Goal: Task Accomplishment & Management: Complete application form

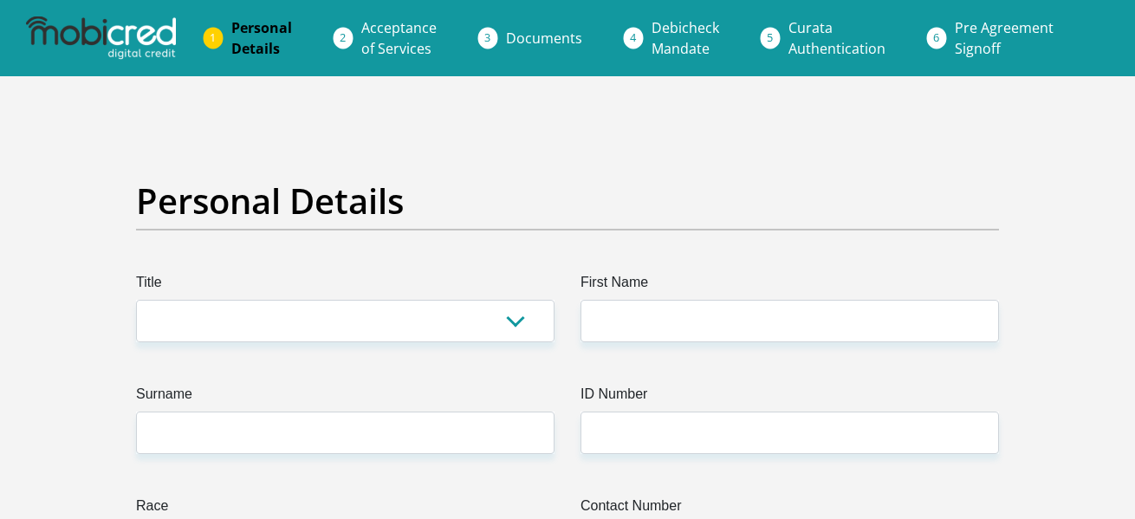
drag, startPoint x: 1142, startPoint y: 34, endPoint x: 1126, endPoint y: -112, distance: 146.4
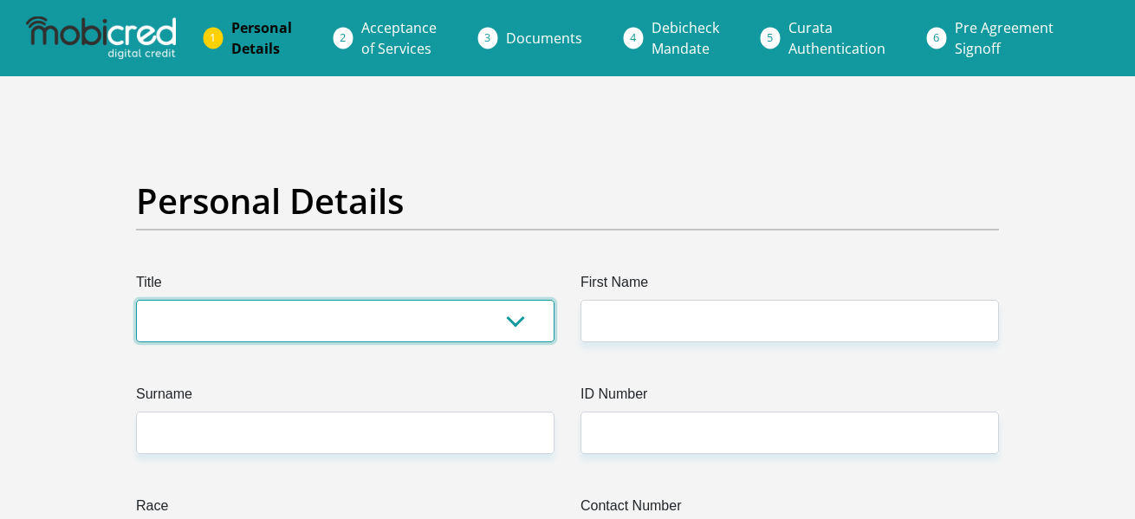
click at [353, 324] on select "Mr Ms Mrs Dr [PERSON_NAME]" at bounding box center [345, 321] width 418 height 42
select select "Ms"
click at [136, 300] on select "Mr Ms Mrs Dr [PERSON_NAME]" at bounding box center [345, 321] width 418 height 42
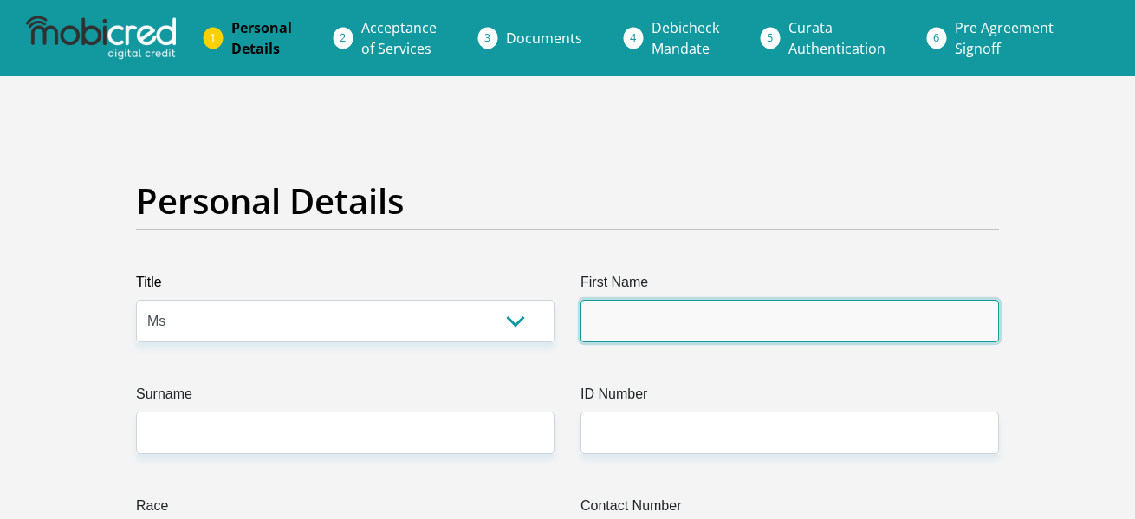
click at [697, 336] on input "First Name" at bounding box center [790, 321] width 418 height 42
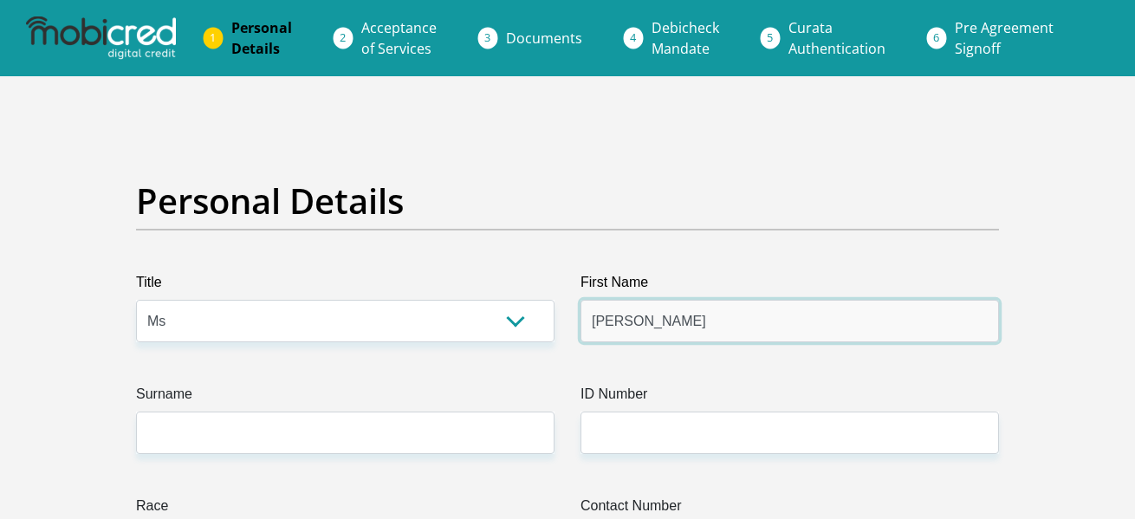
type input "[PERSON_NAME]"
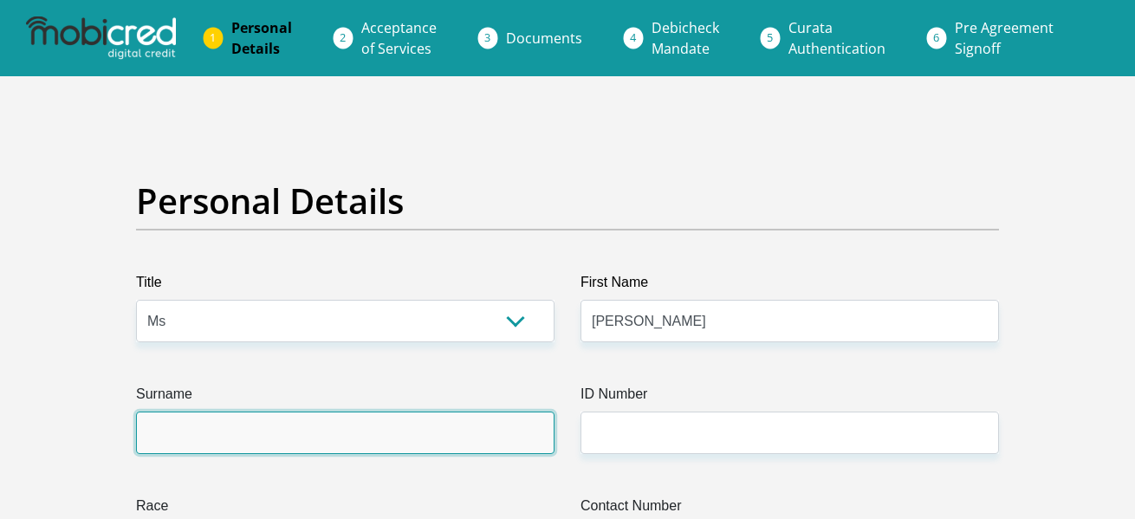
click at [464, 422] on input "Surname" at bounding box center [345, 433] width 418 height 42
type input "[PERSON_NAME]"
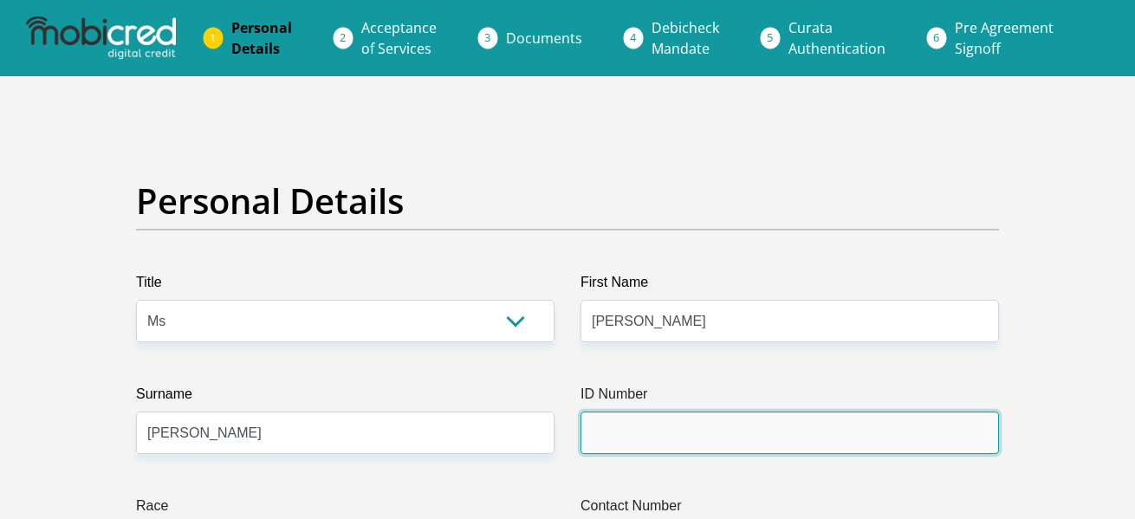
click at [733, 424] on input "ID Number" at bounding box center [790, 433] width 418 height 42
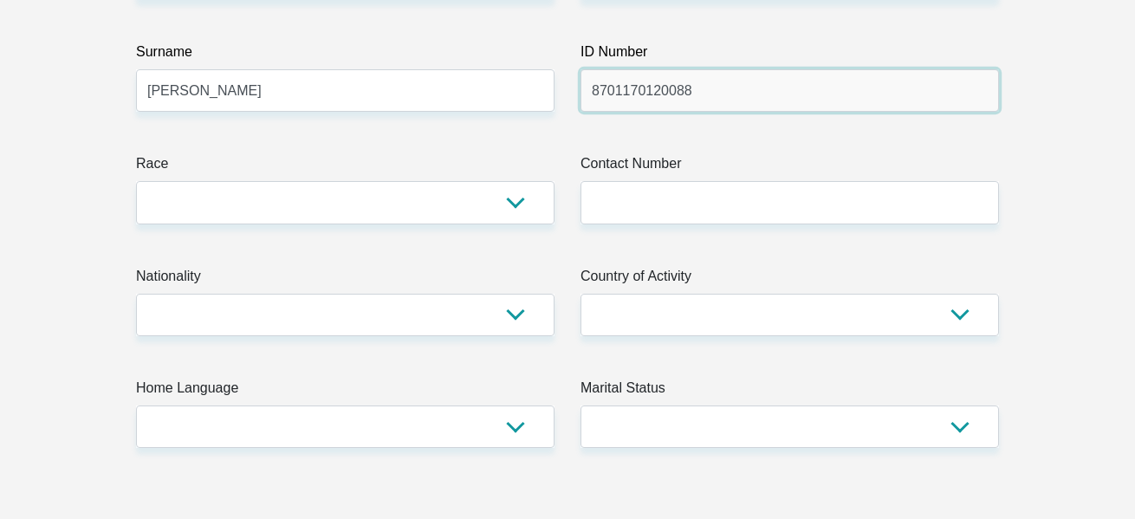
scroll to position [375, 0]
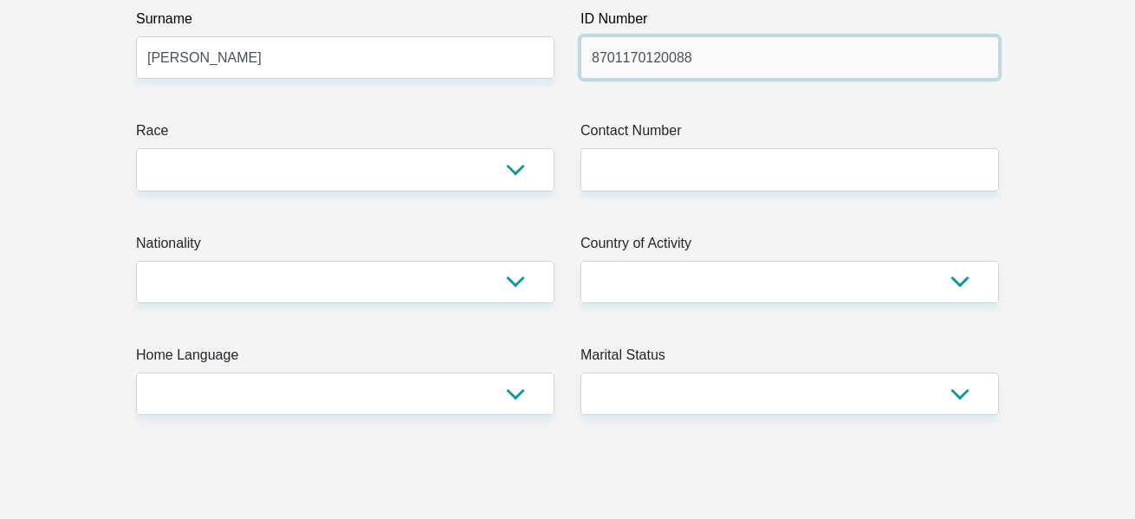
type input "8701170120088"
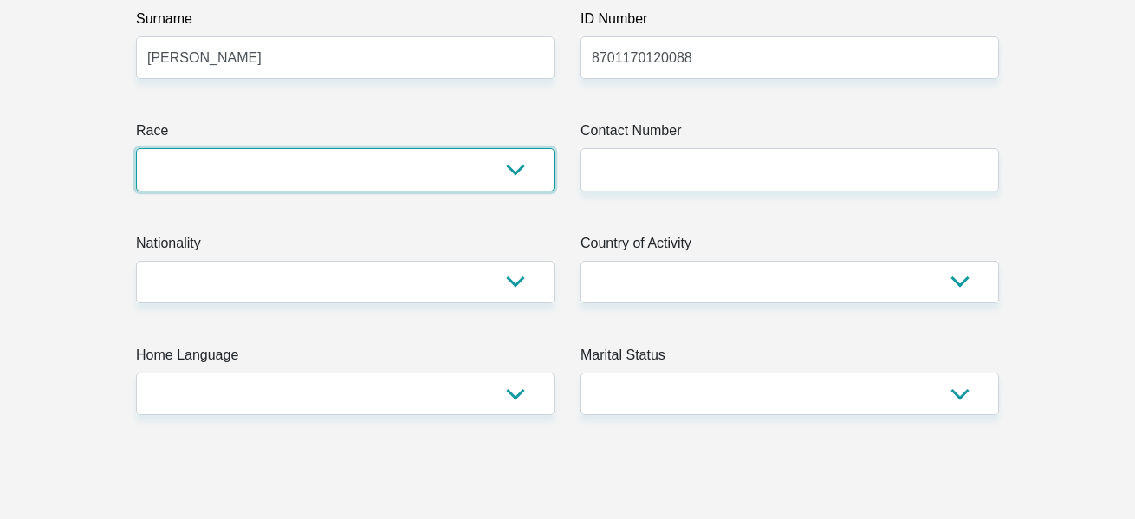
click at [408, 162] on select "Black Coloured Indian White Other" at bounding box center [345, 169] width 418 height 42
select select "4"
click at [136, 148] on select "Black Coloured Indian White Other" at bounding box center [345, 169] width 418 height 42
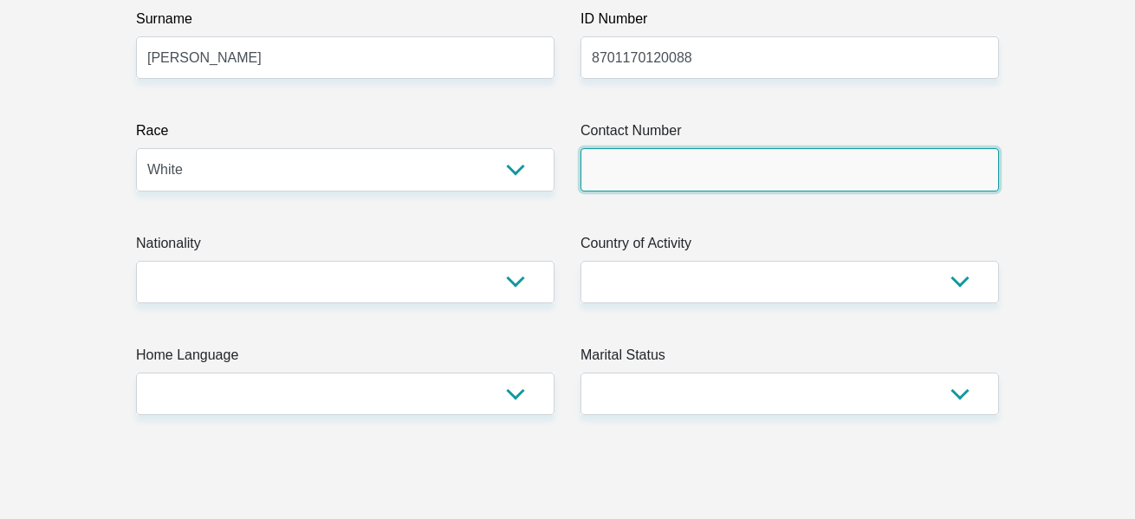
click at [643, 176] on input "Contact Number" at bounding box center [790, 169] width 418 height 42
type input "0746596193"
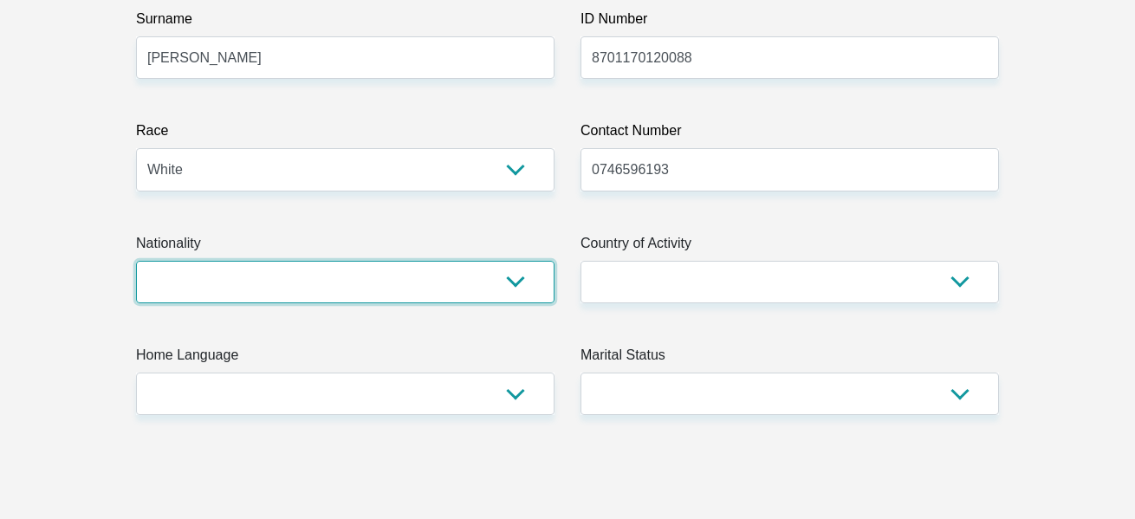
click at [253, 272] on select "[GEOGRAPHIC_DATA] [GEOGRAPHIC_DATA] [GEOGRAPHIC_DATA] [GEOGRAPHIC_DATA] [GEOGRA…" at bounding box center [345, 282] width 418 height 42
select select "ZAF"
click at [136, 261] on select "[GEOGRAPHIC_DATA] [GEOGRAPHIC_DATA] [GEOGRAPHIC_DATA] [GEOGRAPHIC_DATA] [GEOGRA…" at bounding box center [345, 282] width 418 height 42
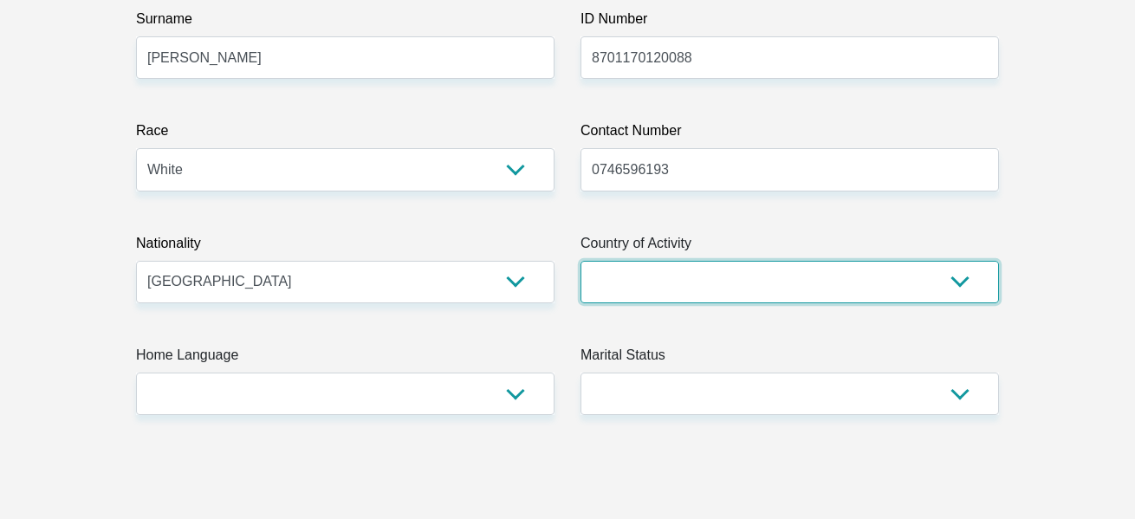
click at [694, 278] on select "[GEOGRAPHIC_DATA] [GEOGRAPHIC_DATA] [GEOGRAPHIC_DATA] [GEOGRAPHIC_DATA] [GEOGRA…" at bounding box center [790, 282] width 418 height 42
select select "ZAF"
click at [581, 261] on select "[GEOGRAPHIC_DATA] [GEOGRAPHIC_DATA] [GEOGRAPHIC_DATA] [GEOGRAPHIC_DATA] [GEOGRA…" at bounding box center [790, 282] width 418 height 42
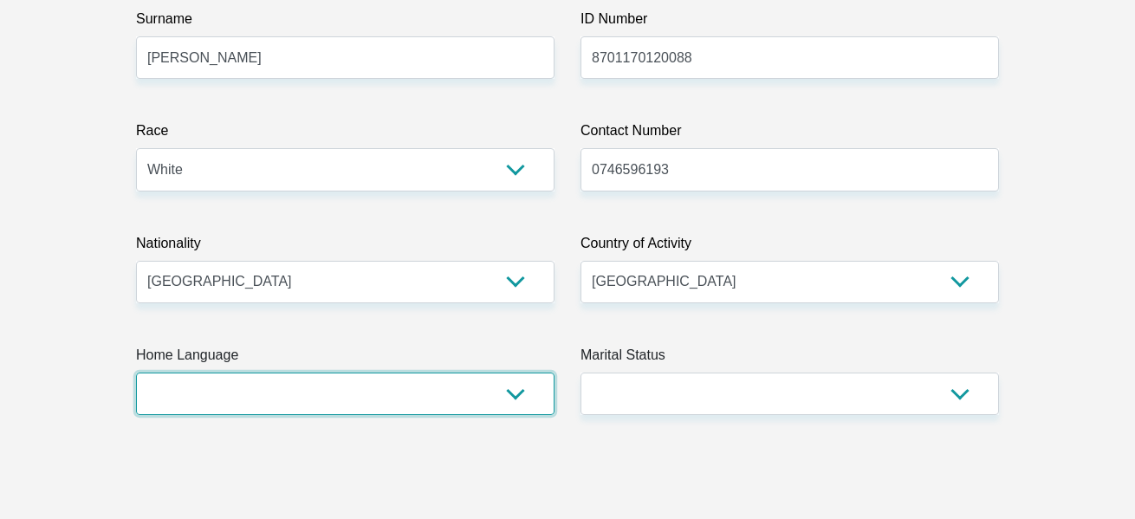
click at [340, 412] on select "Afrikaans English Sepedi South Ndebele Southern Sotho Swati Tsonga Tswana Venda…" at bounding box center [345, 394] width 418 height 42
select select "eng"
click at [136, 373] on select "Afrikaans English Sepedi South Ndebele Southern Sotho Swati Tsonga Tswana Venda…" at bounding box center [345, 394] width 418 height 42
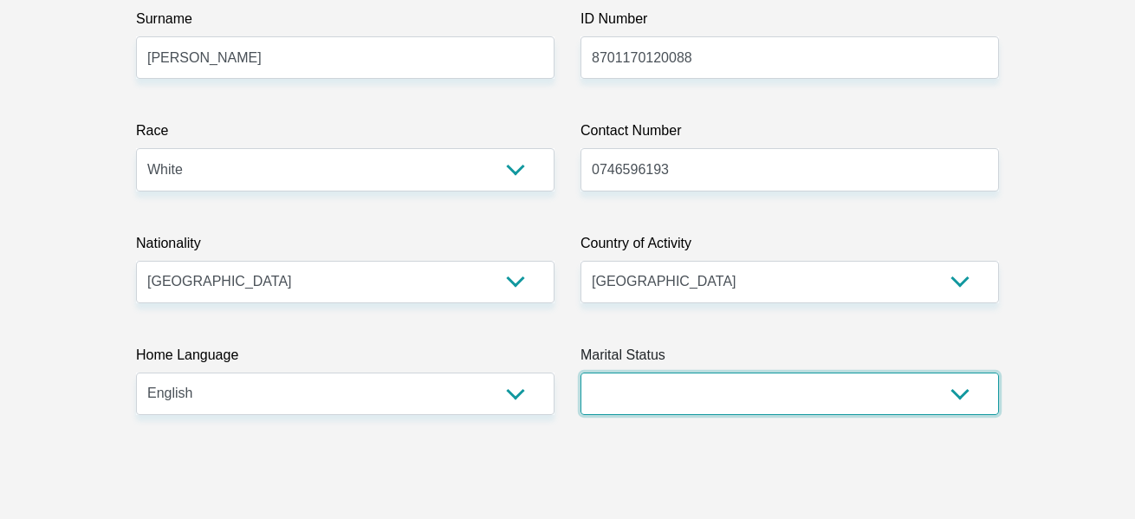
click at [660, 398] on select "Married ANC Single Divorced Widowed Married COP or Customary Law" at bounding box center [790, 394] width 418 height 42
select select "2"
click at [581, 373] on select "Married ANC Single Divorced Widowed Married COP or Customary Law" at bounding box center [790, 394] width 418 height 42
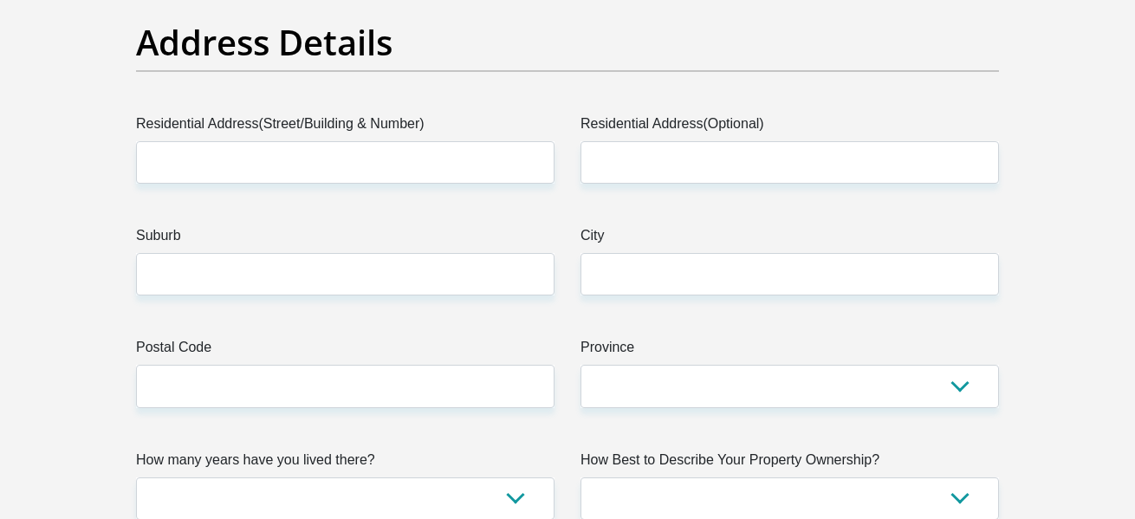
scroll to position [894, 0]
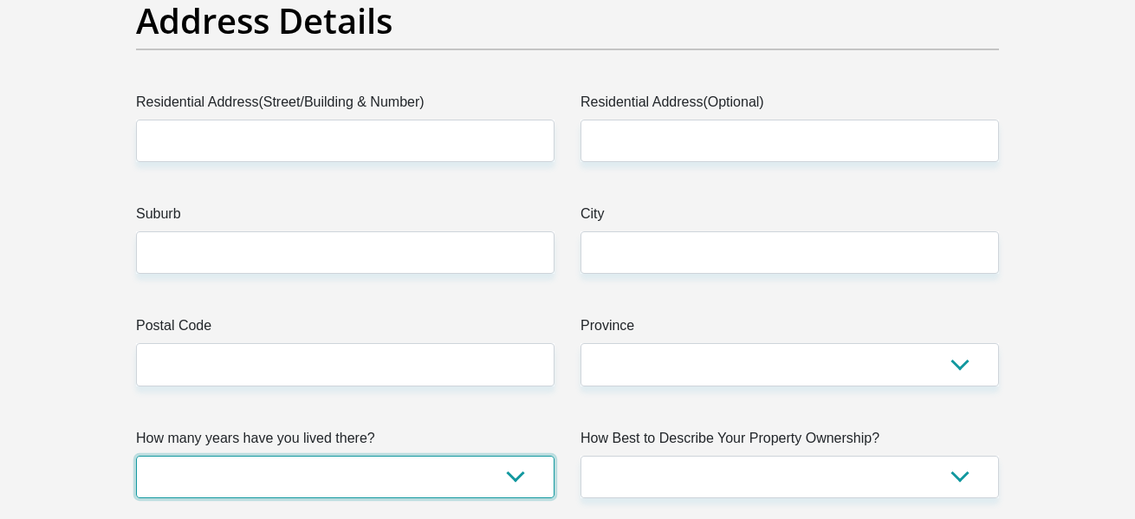
click at [358, 481] on select "less than 1 year 1-3 years 3-5 years 5+ years" at bounding box center [345, 477] width 418 height 42
select select "2"
click at [136, 456] on select "less than 1 year 1-3 years 3-5 years 5+ years" at bounding box center [345, 477] width 418 height 42
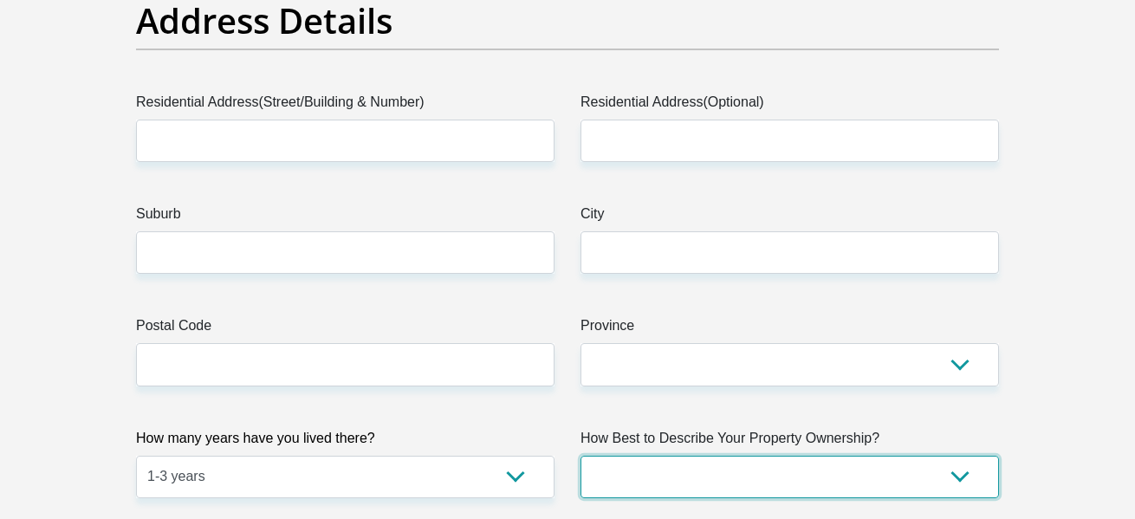
click at [673, 483] on select "Owned Rented Family Owned Company Dwelling" at bounding box center [790, 477] width 418 height 42
select select "Rented"
click at [581, 456] on select "Owned Rented Family Owned Company Dwelling" at bounding box center [790, 477] width 418 height 42
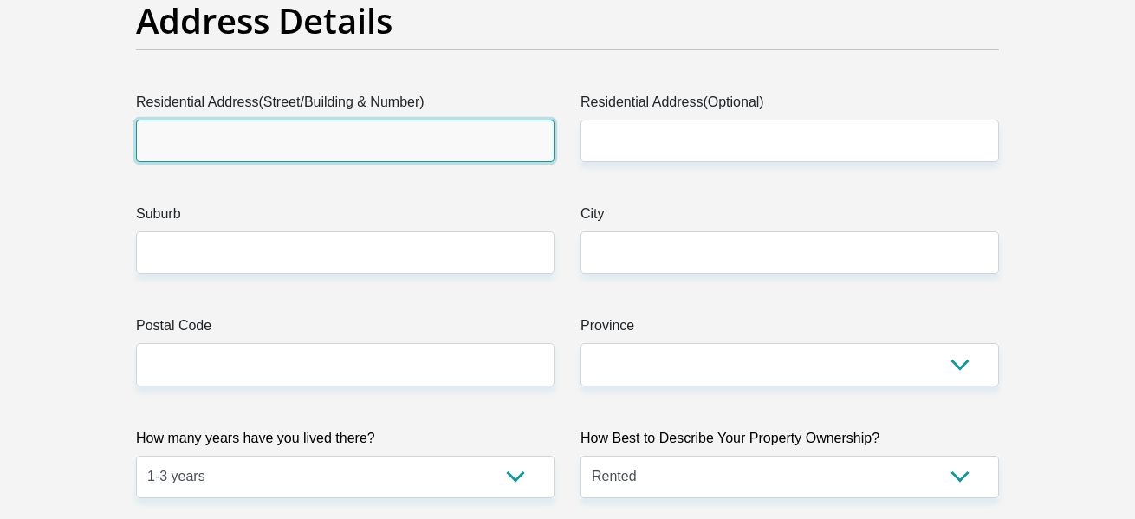
click at [308, 147] on input "Residential Address(Street/Building & Number)" at bounding box center [345, 141] width 418 height 42
type input "3"
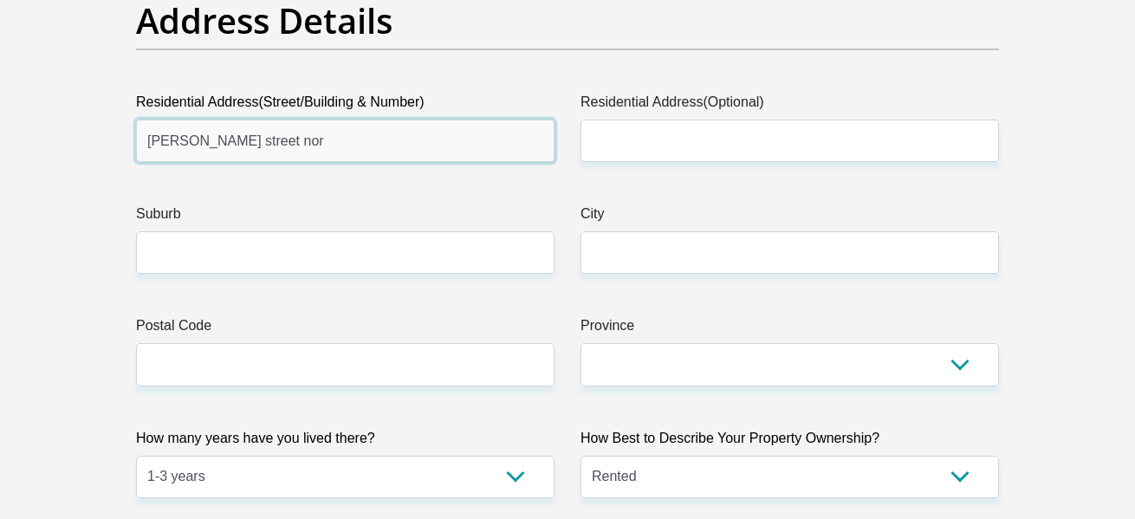
click at [326, 148] on input "[PERSON_NAME] street nor" at bounding box center [345, 141] width 418 height 42
type input "[PERSON_NAME] street"
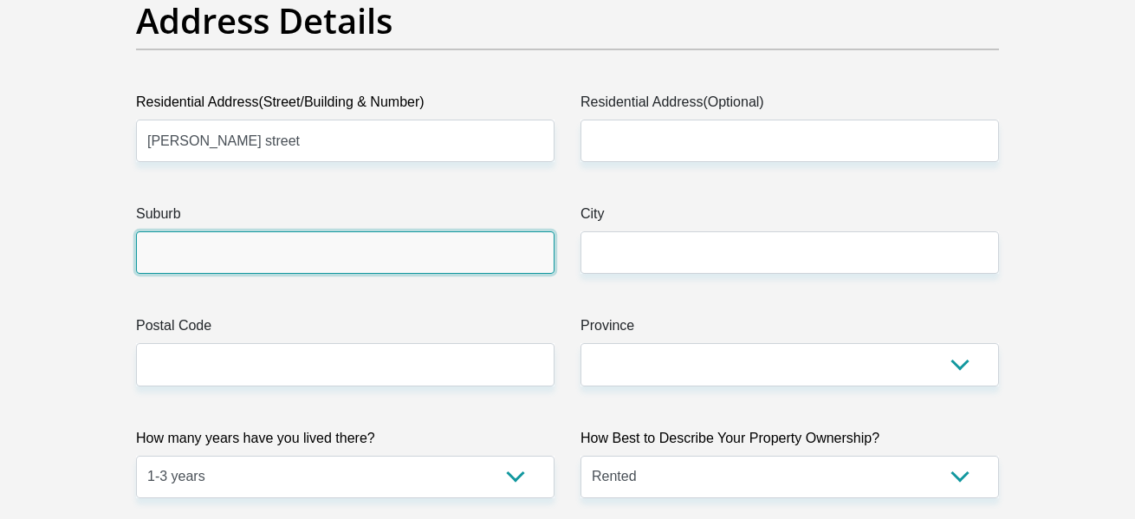
click at [225, 256] on input "Suburb" at bounding box center [345, 252] width 418 height 42
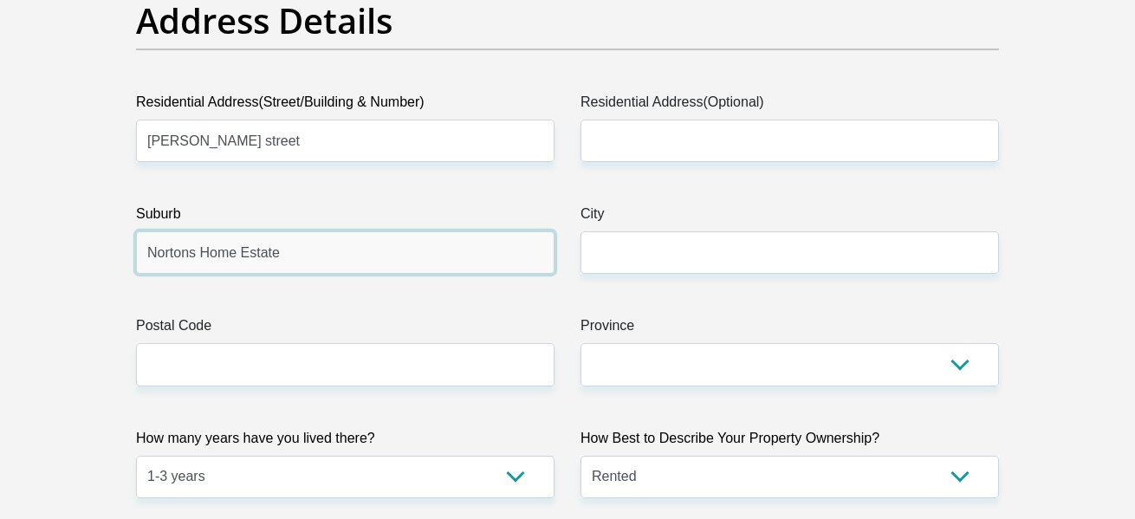
type input "Nortons Home Estate"
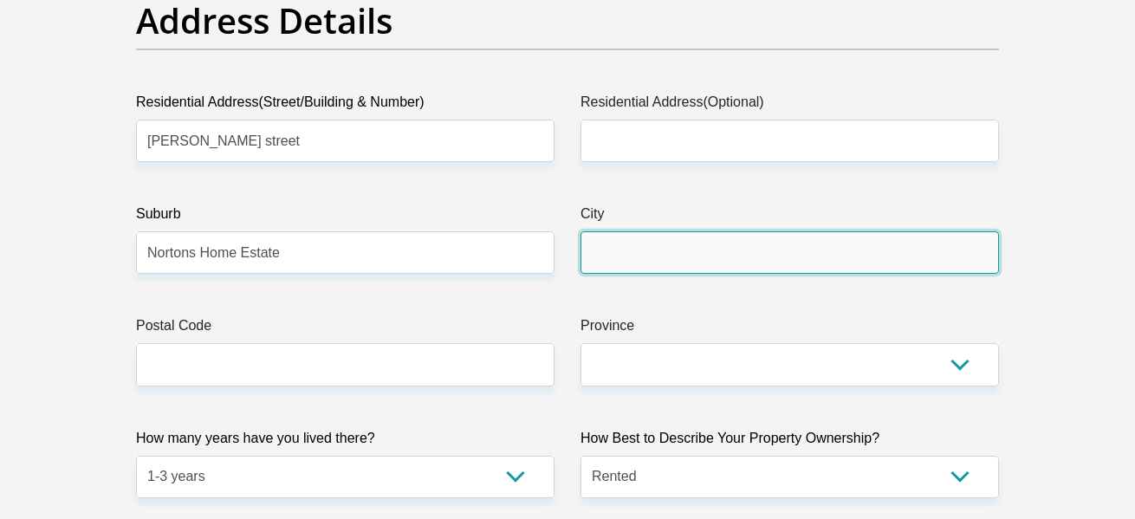
click at [639, 249] on input "City" at bounding box center [790, 252] width 418 height 42
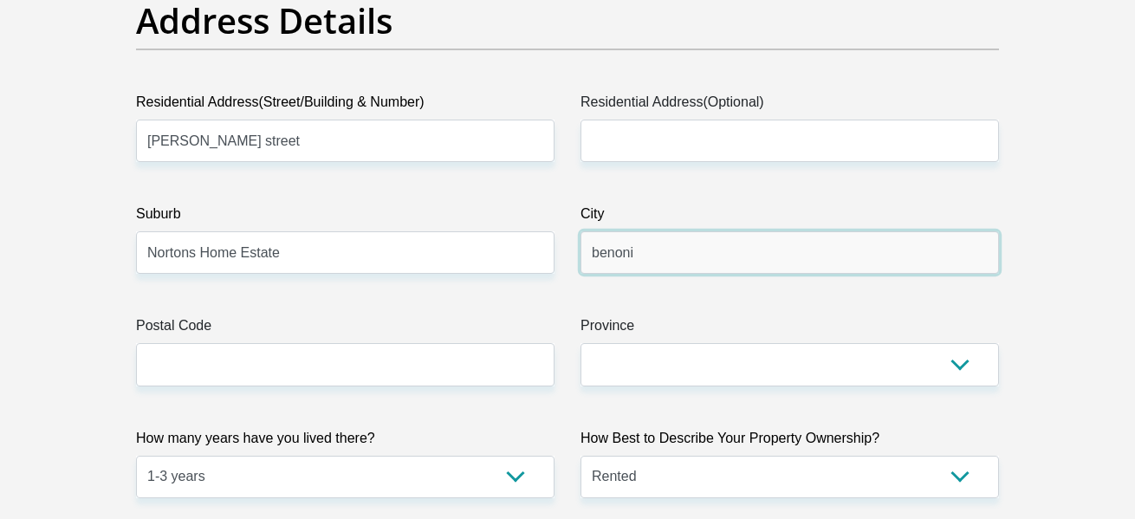
type input "benoni"
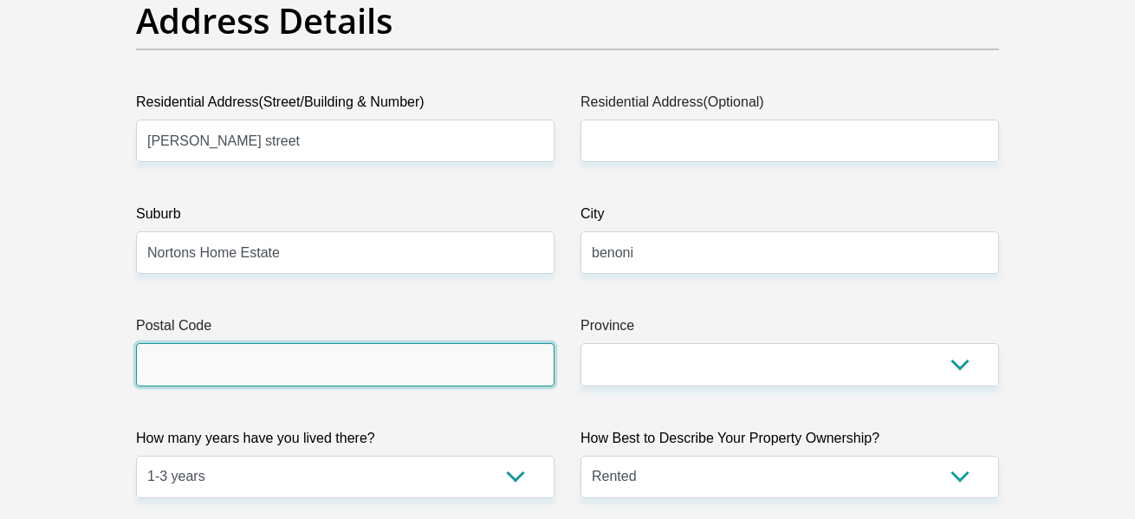
click at [266, 347] on input "Postal Code" at bounding box center [345, 364] width 418 height 42
type input "1501"
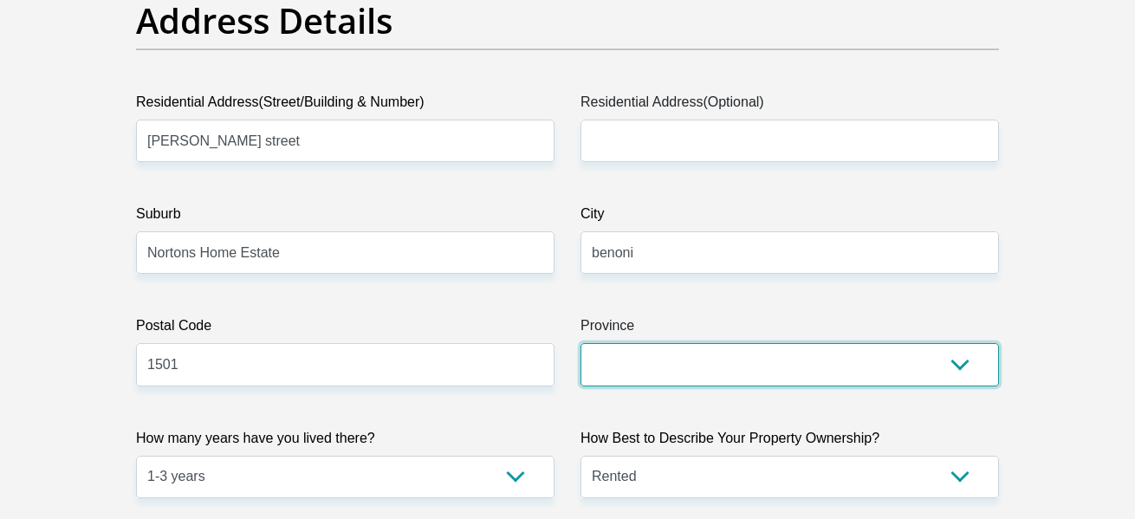
click at [729, 369] on select "Eastern Cape Free State [GEOGRAPHIC_DATA] [GEOGRAPHIC_DATA][DATE] [GEOGRAPHIC_D…" at bounding box center [790, 364] width 418 height 42
select select "Gauteng"
click at [581, 343] on select "Eastern Cape Free State [GEOGRAPHIC_DATA] [GEOGRAPHIC_DATA][DATE] [GEOGRAPHIC_D…" at bounding box center [790, 364] width 418 height 42
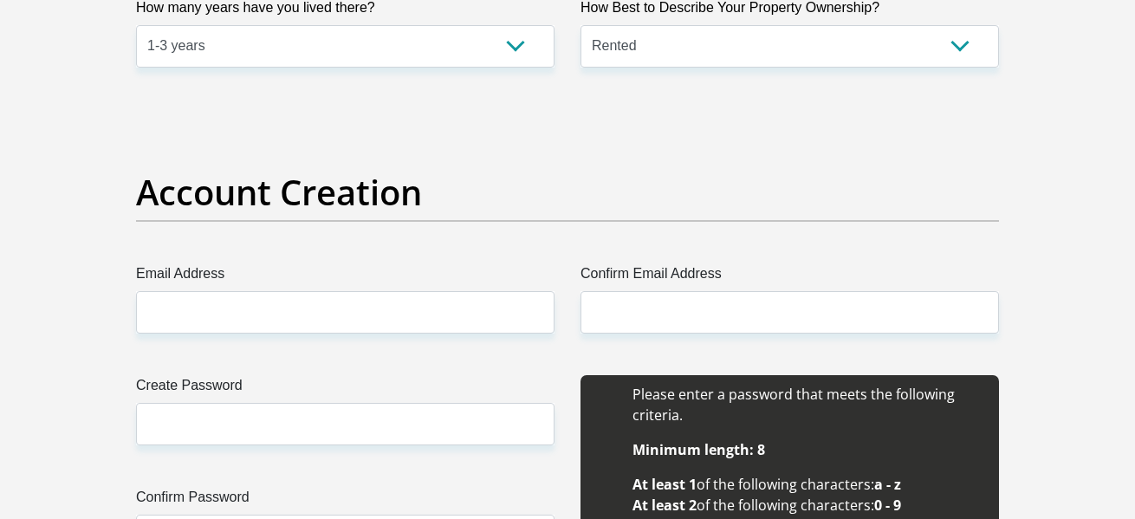
scroll to position [1403, 0]
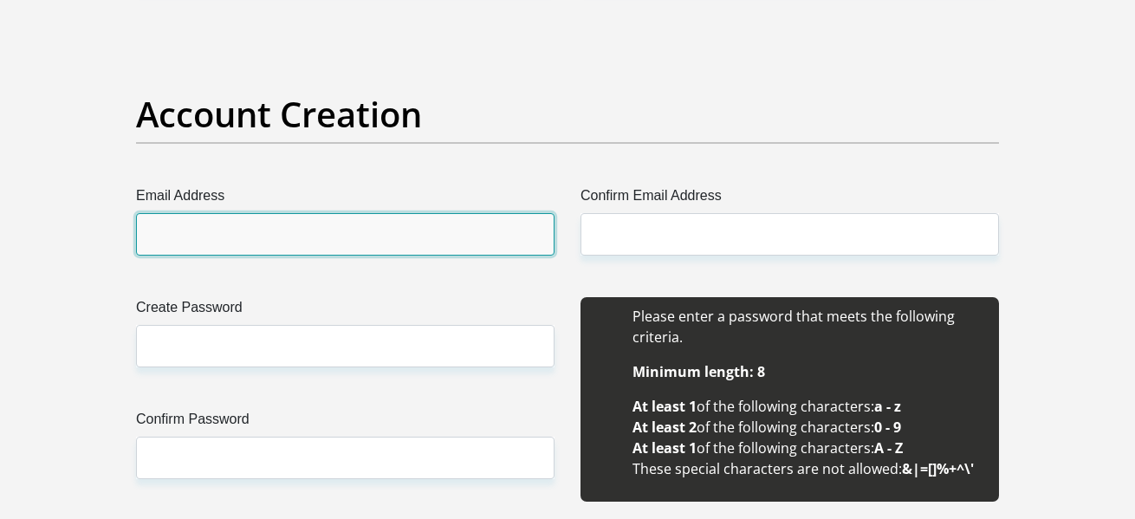
click at [272, 236] on input "Email Address" at bounding box center [345, 234] width 418 height 42
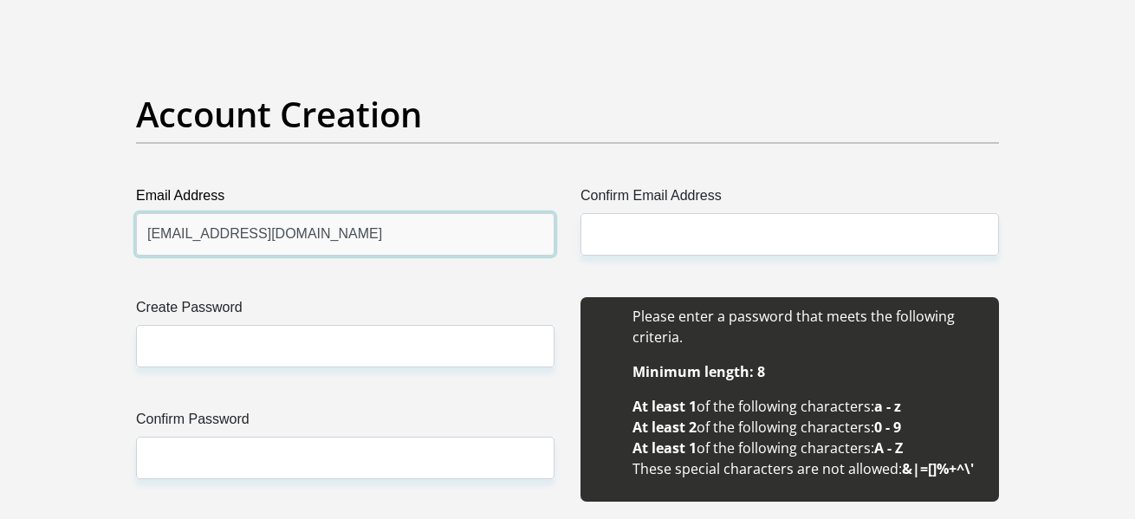
type input "[EMAIL_ADDRESS][DOMAIN_NAME]"
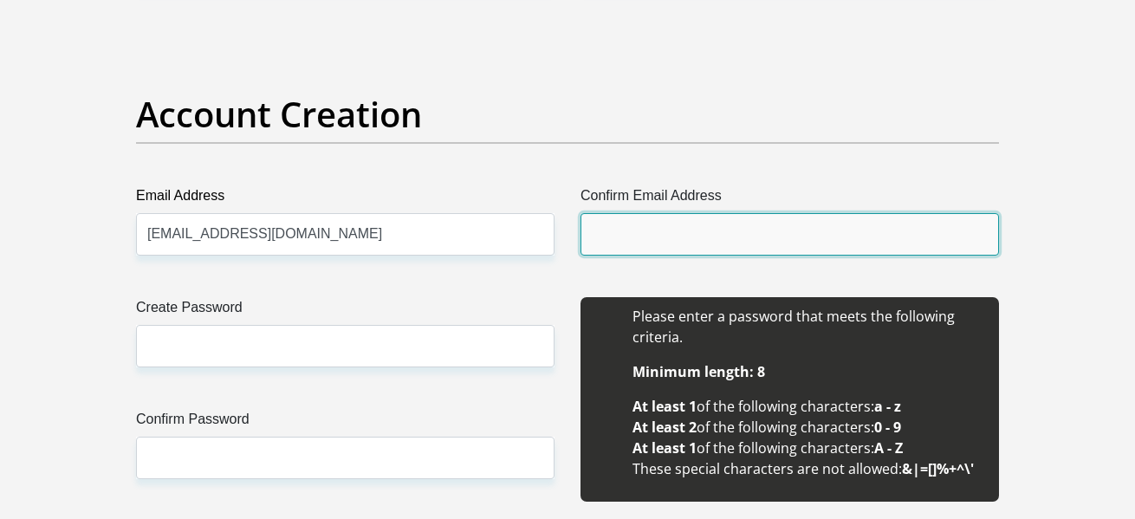
click at [658, 237] on input "Confirm Email Address" at bounding box center [790, 234] width 418 height 42
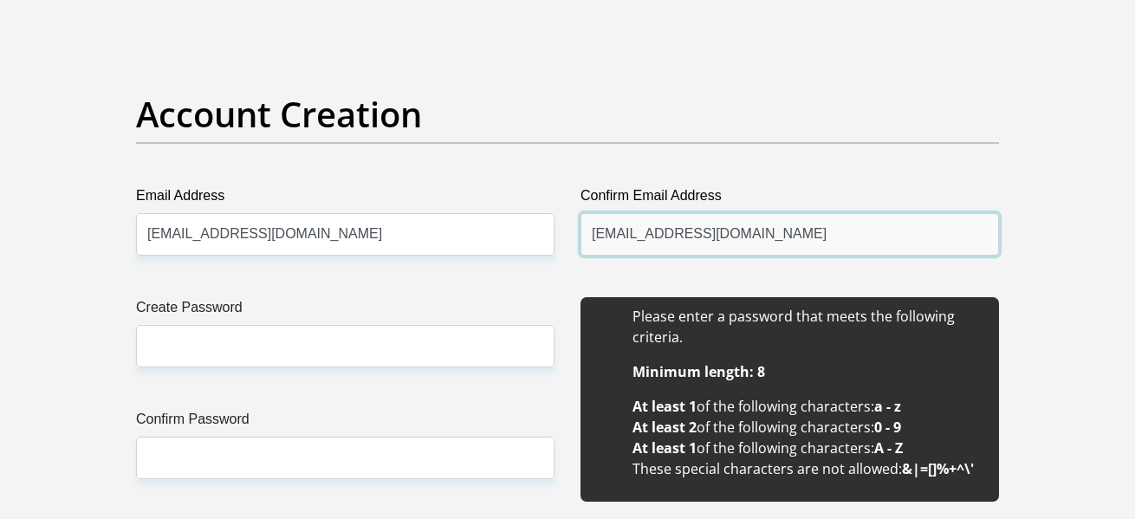
type input "[EMAIL_ADDRESS][DOMAIN_NAME]"
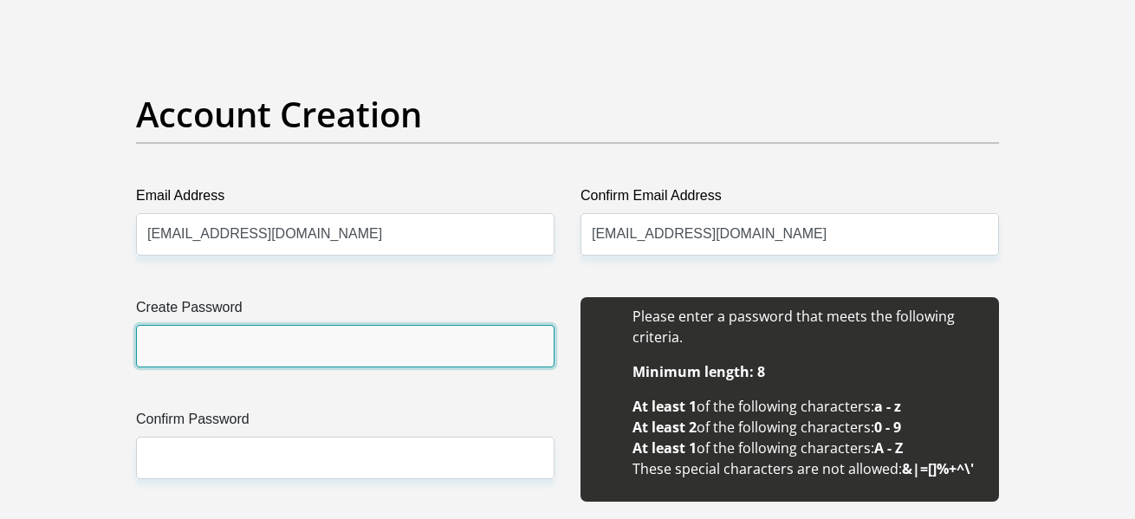
click at [193, 359] on input "Create Password" at bounding box center [345, 346] width 418 height 42
type input "Justine#1987"
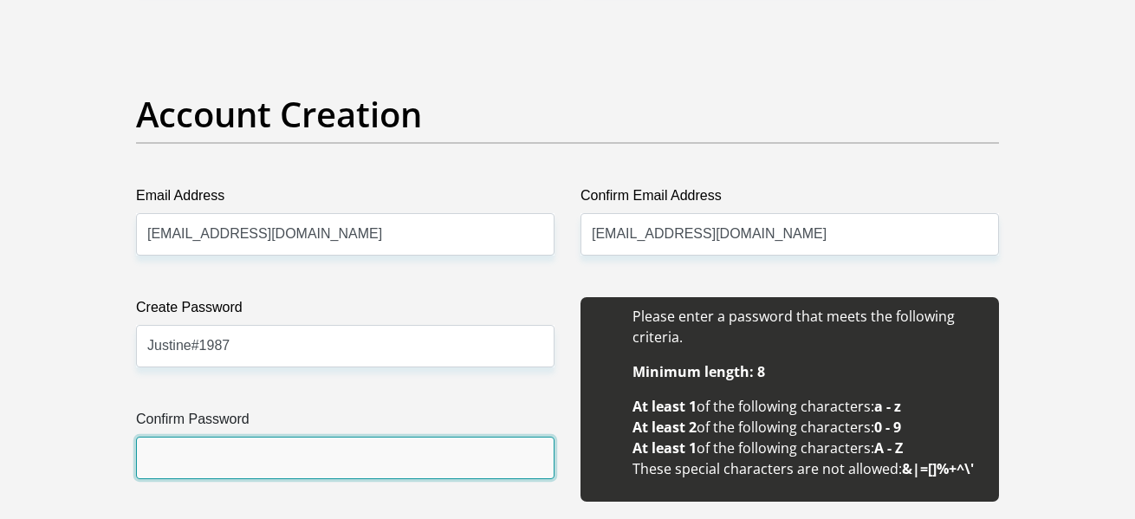
click at [223, 462] on input "Confirm Password" at bounding box center [345, 458] width 418 height 42
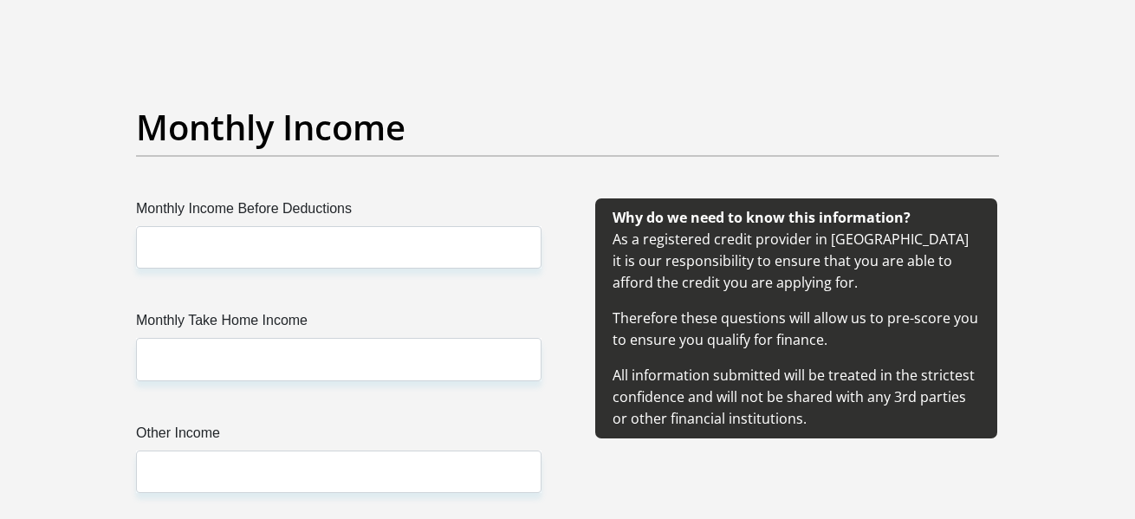
scroll to position [1988, 0]
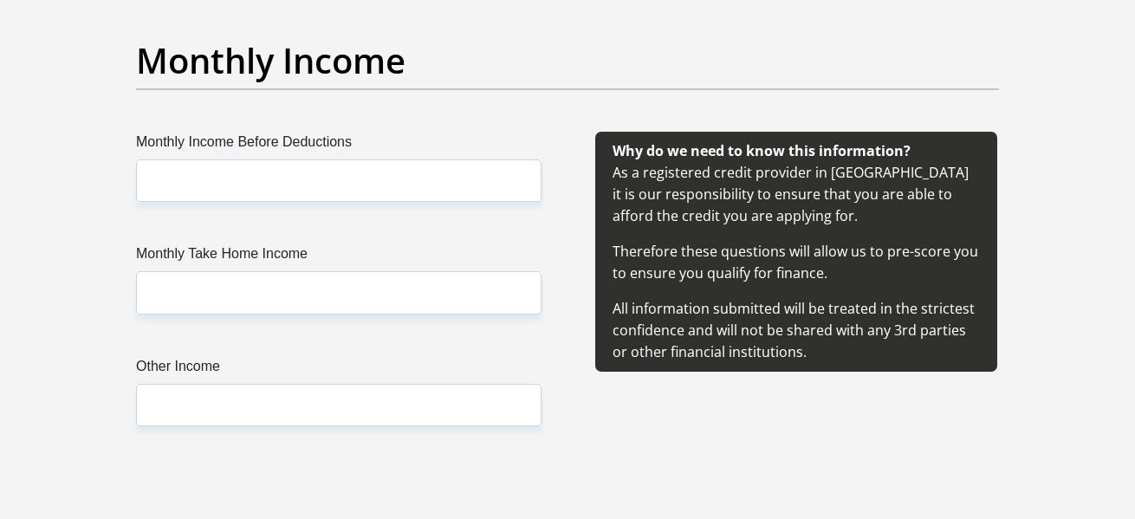
type input "Justine#1987"
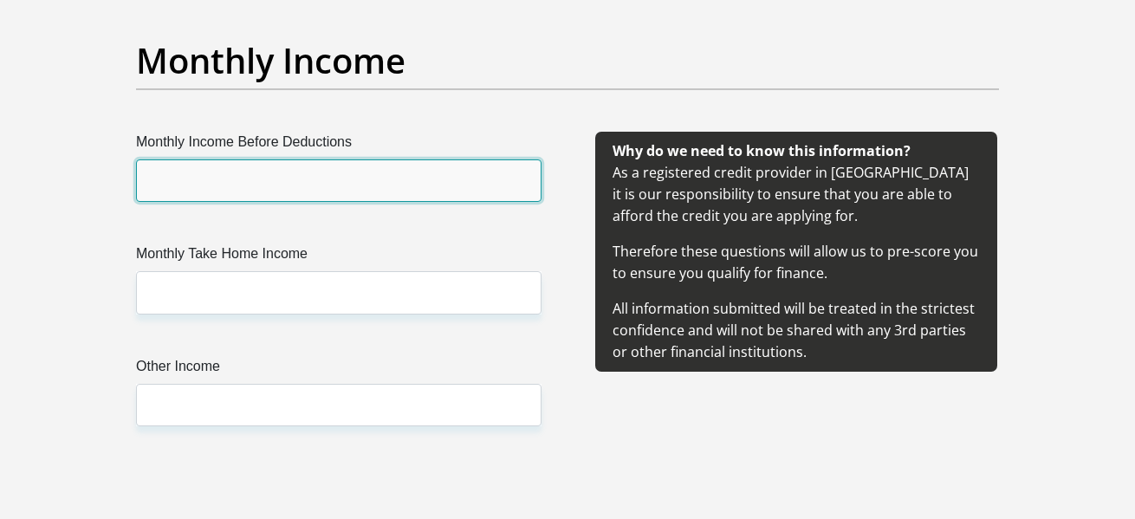
click at [365, 183] on input "Monthly Income Before Deductions" at bounding box center [338, 180] width 405 height 42
type input "7500"
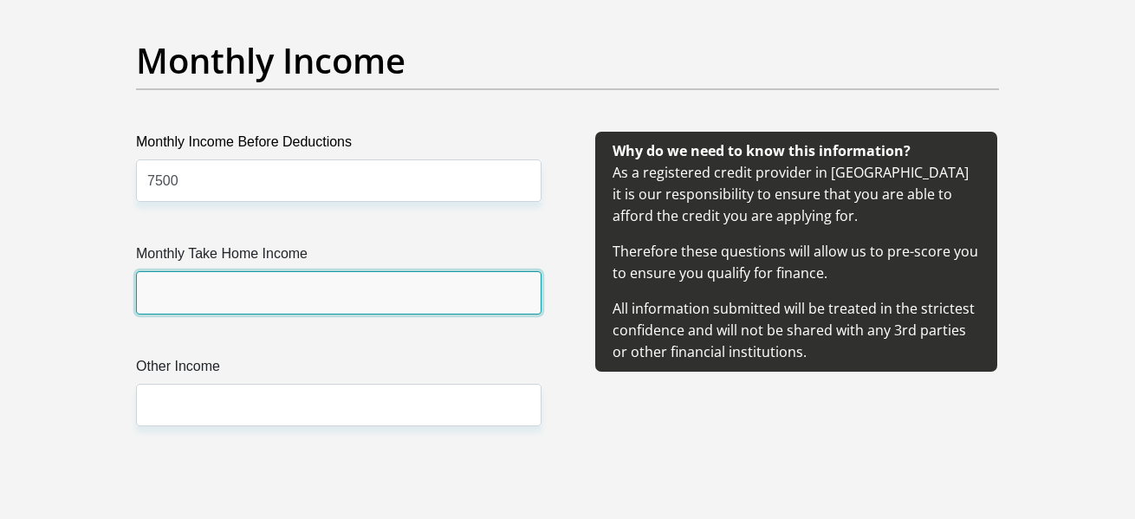
click at [264, 299] on input "Monthly Take Home Income" at bounding box center [338, 292] width 405 height 42
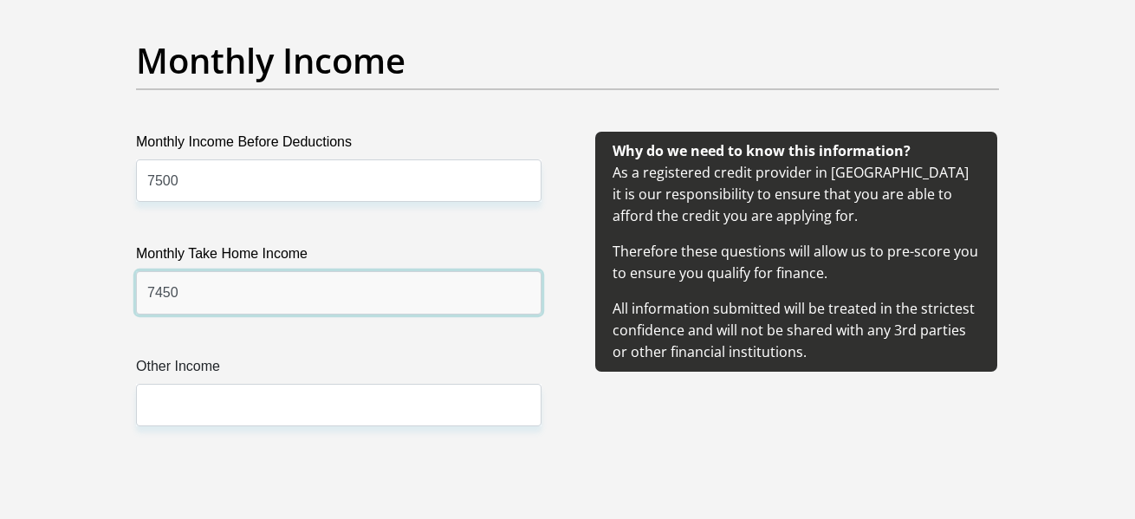
type input "7450"
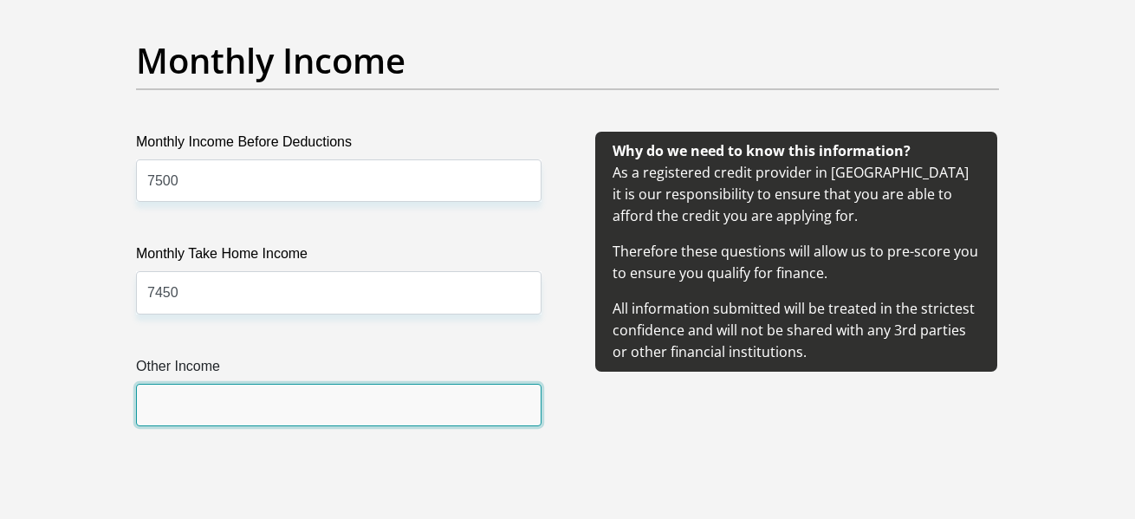
click at [279, 396] on input "Other Income" at bounding box center [338, 405] width 405 height 42
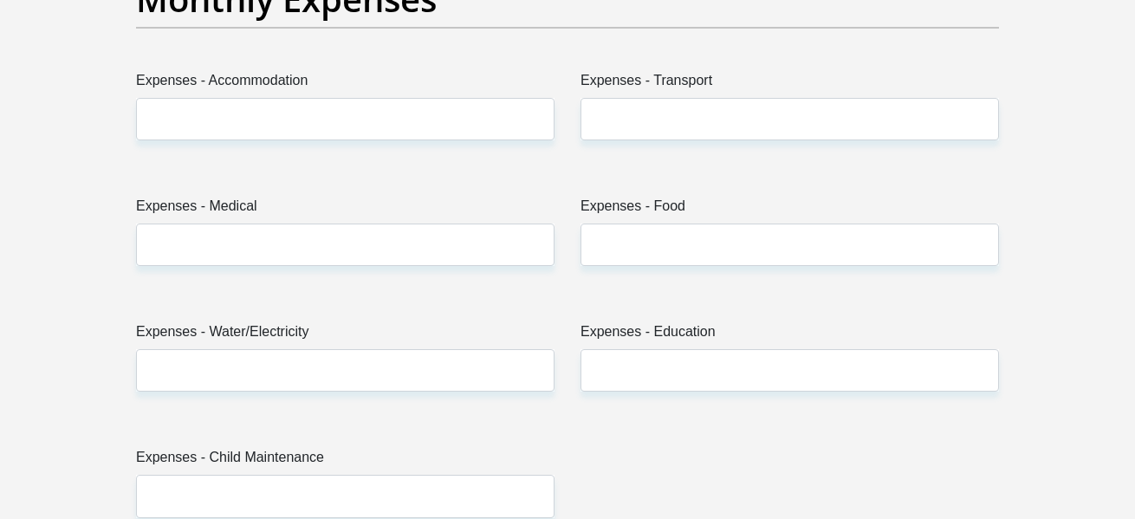
scroll to position [2551, 0]
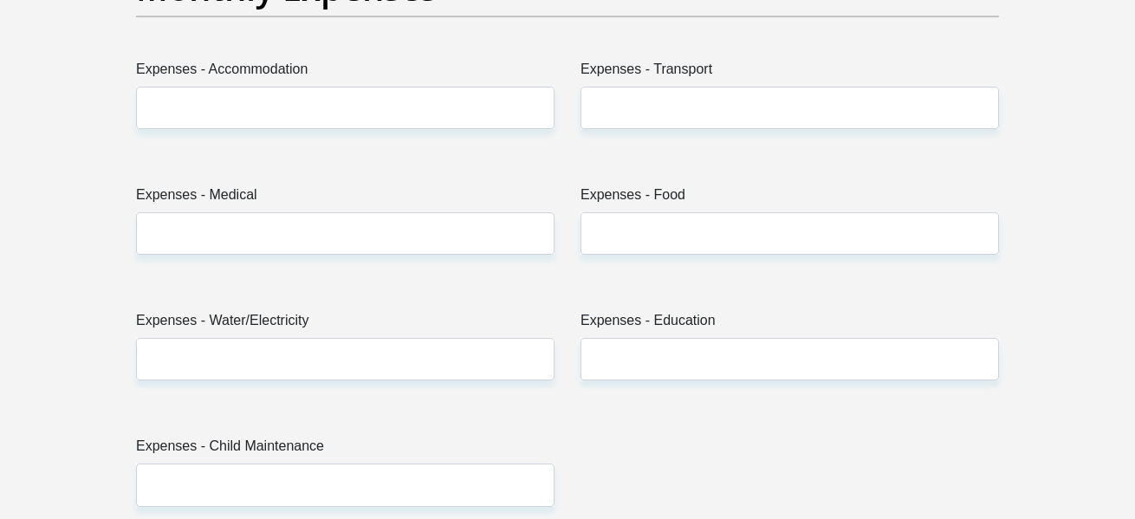
type input "1690"
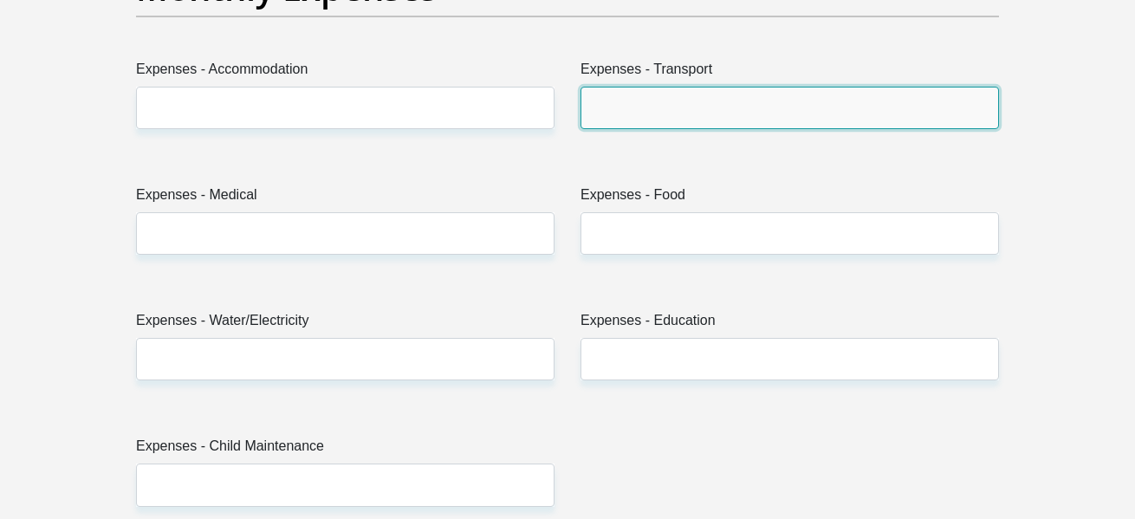
click at [633, 127] on input "Expenses - Transport" at bounding box center [790, 108] width 418 height 42
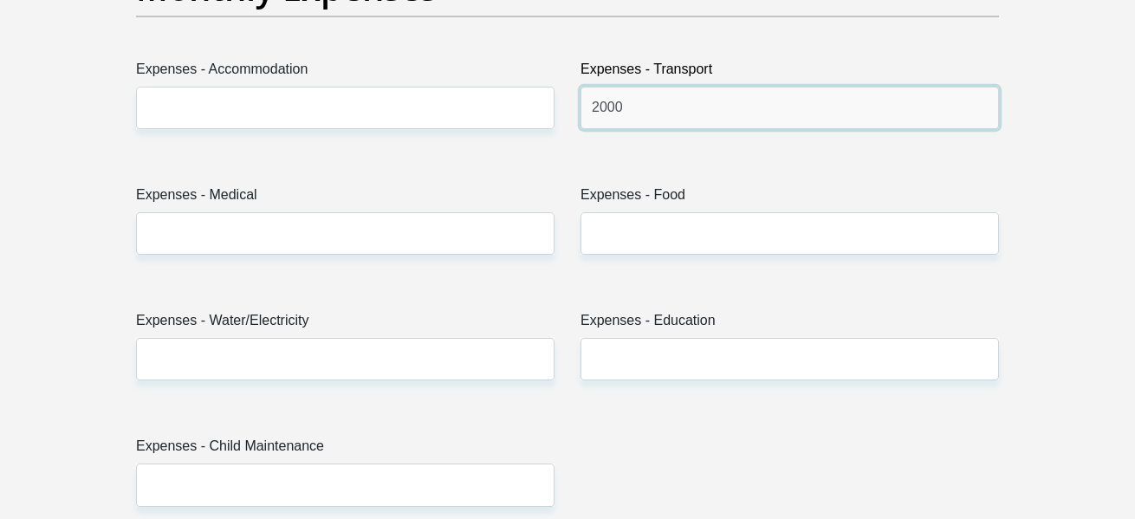
type input "2000"
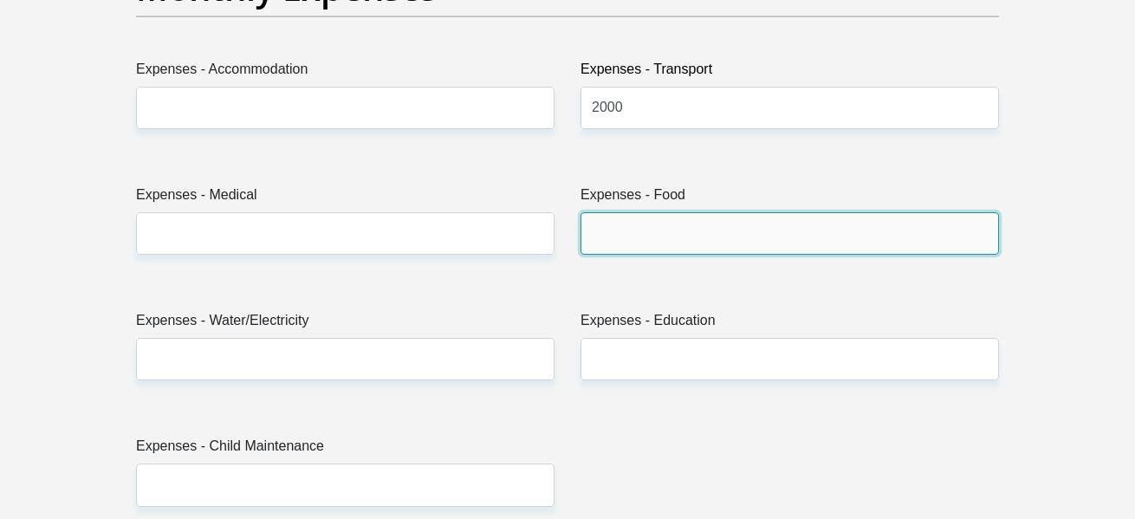
click at [648, 229] on input "Expenses - Food" at bounding box center [790, 233] width 418 height 42
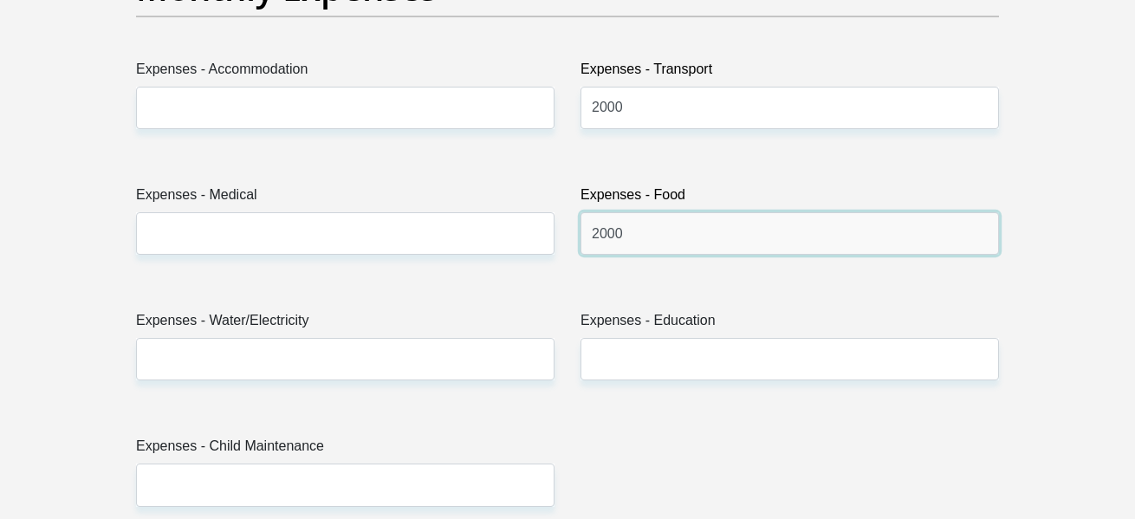
type input "2000"
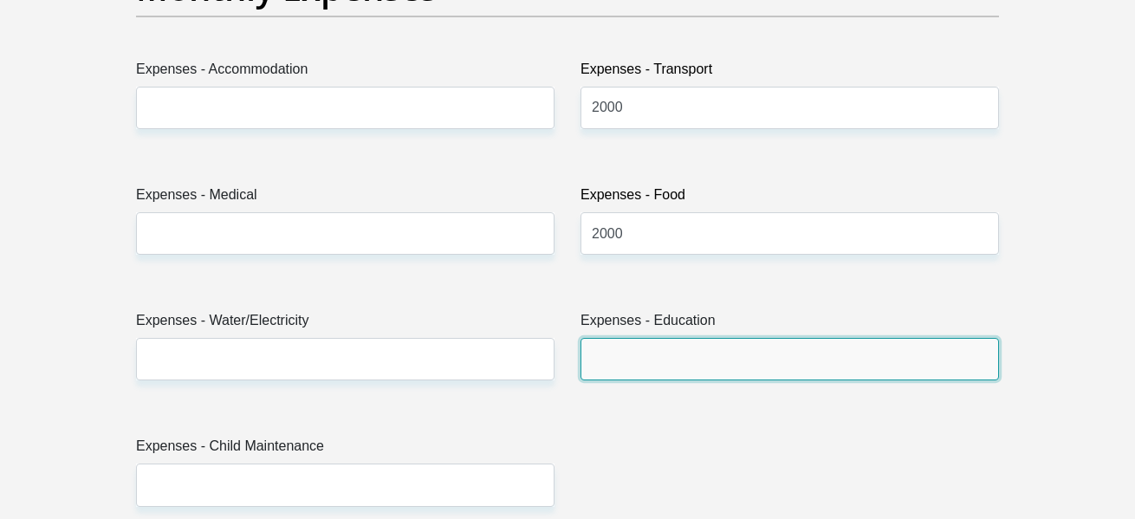
click at [678, 364] on input "Expenses - Education" at bounding box center [790, 359] width 418 height 42
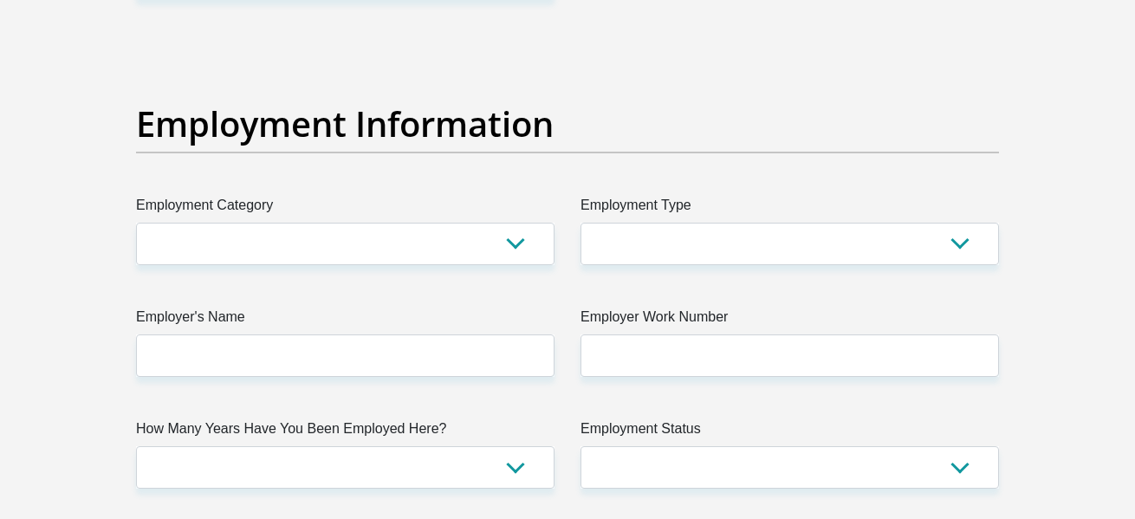
scroll to position [3070, 0]
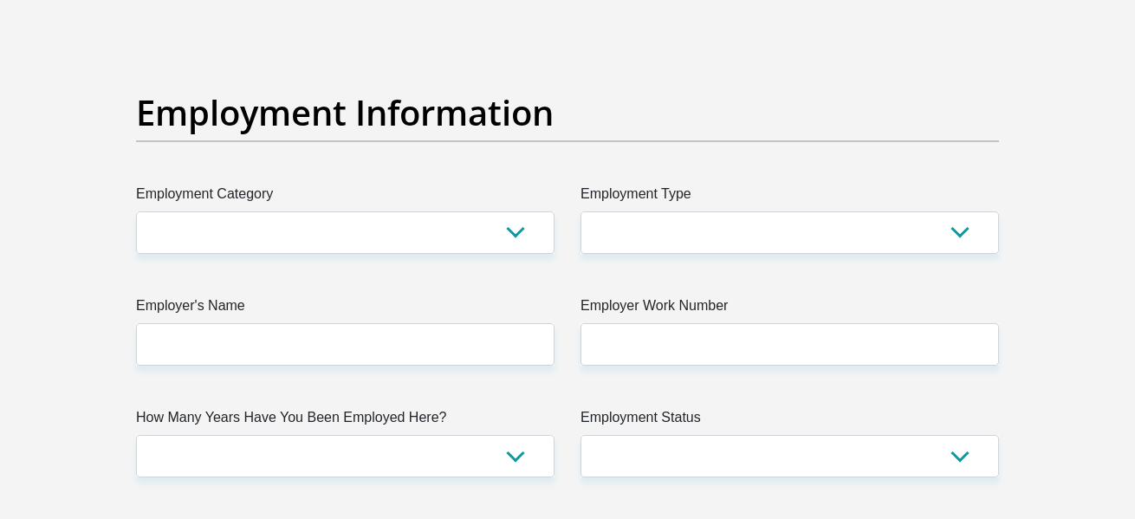
type input "1000"
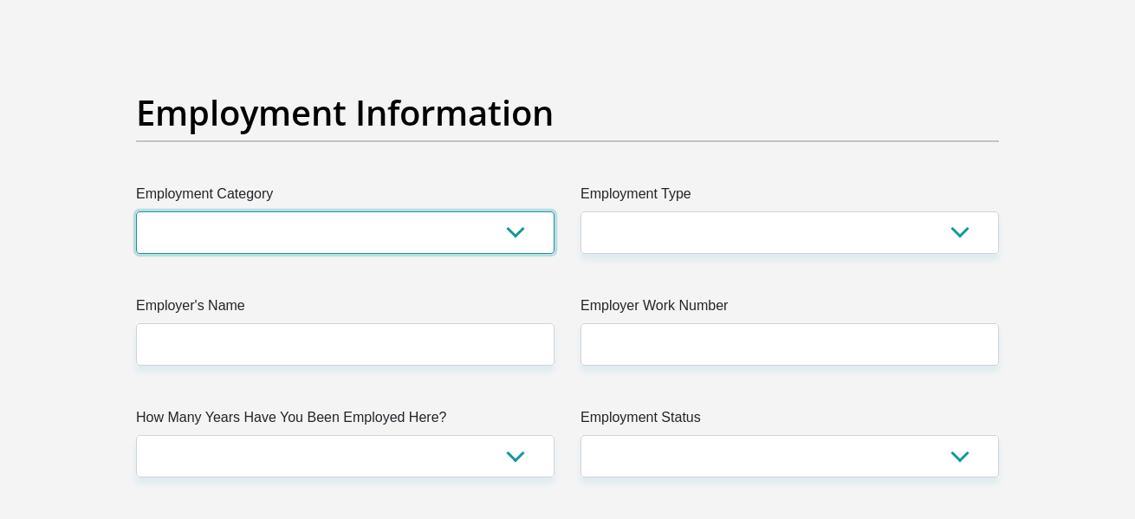
click at [464, 241] on select "AGRICULTURE ALCOHOL & TOBACCO CONSTRUCTION MATERIALS METALLURGY EQUIPMENT FOR R…" at bounding box center [345, 232] width 418 height 42
click at [136, 211] on select "AGRICULTURE ALCOHOL & TOBACCO CONSTRUCTION MATERIALS METALLURGY EQUIPMENT FOR R…" at bounding box center [345, 232] width 418 height 42
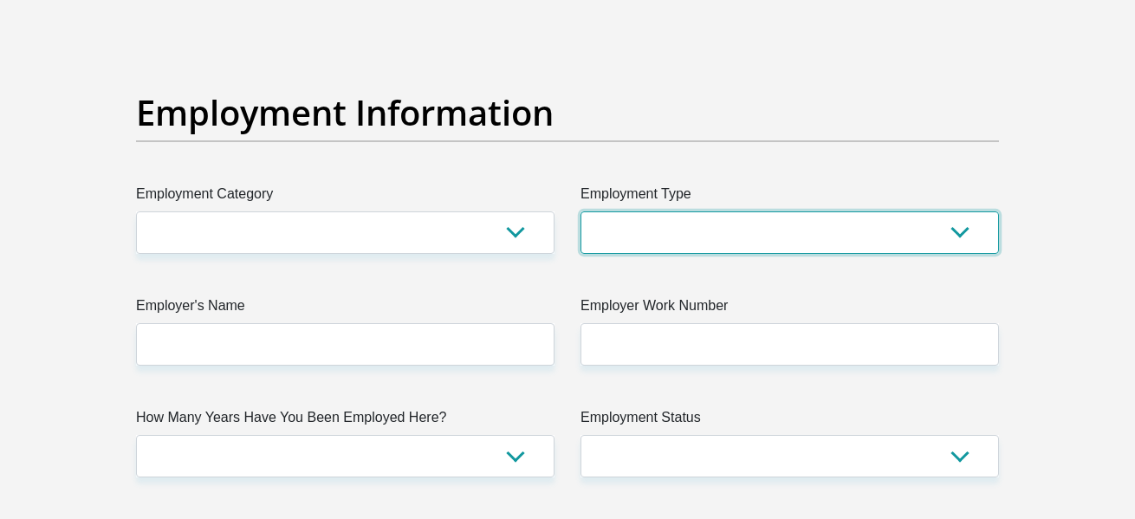
click at [715, 240] on select "College/Lecturer Craft Seller Creative Driver Executive Farmer Forces - Non Com…" at bounding box center [790, 232] width 418 height 42
select select "Office Staff/Clerk"
click at [581, 211] on select "College/Lecturer Craft Seller Creative Driver Executive Farmer Forces - Non Com…" at bounding box center [790, 232] width 418 height 42
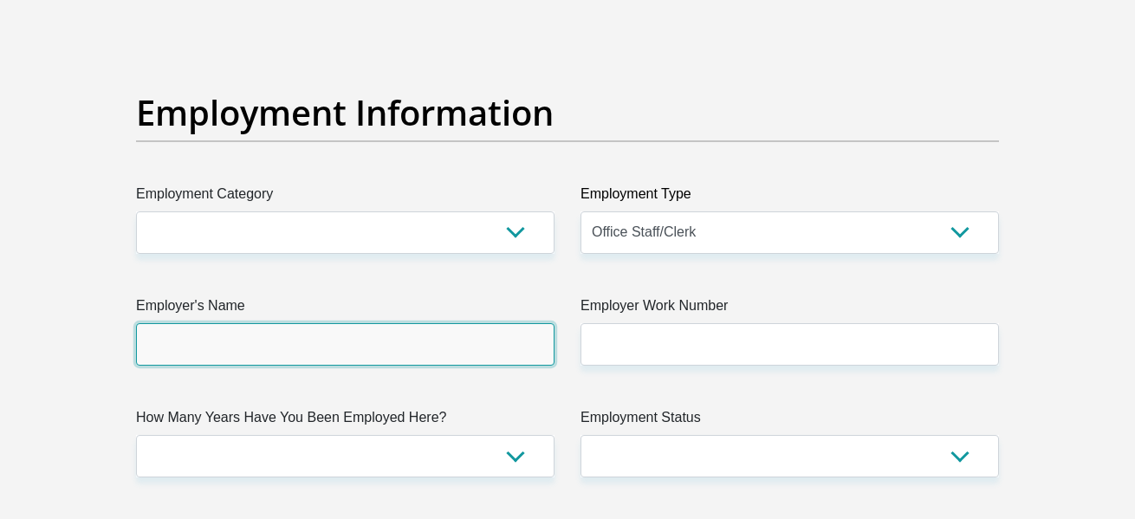
click at [307, 337] on input "Employer's Name" at bounding box center [345, 344] width 418 height 42
type input "AricumAttorneys"
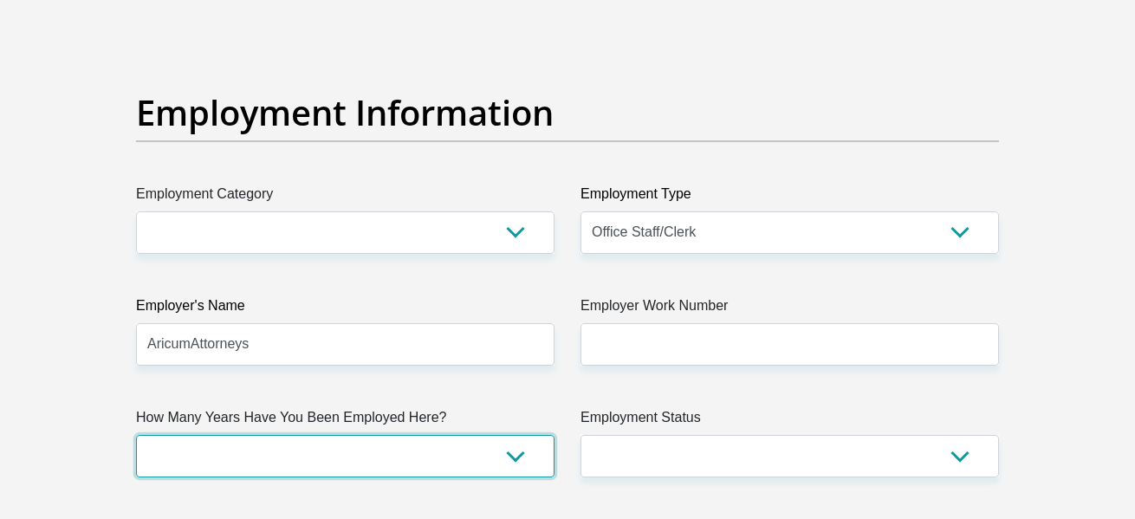
click at [367, 457] on select "less than 1 year 1-3 years 3-5 years 5+ years" at bounding box center [345, 456] width 418 height 42
select select "24"
click at [136, 435] on select "less than 1 year 1-3 years 3-5 years 5+ years" at bounding box center [345, 456] width 418 height 42
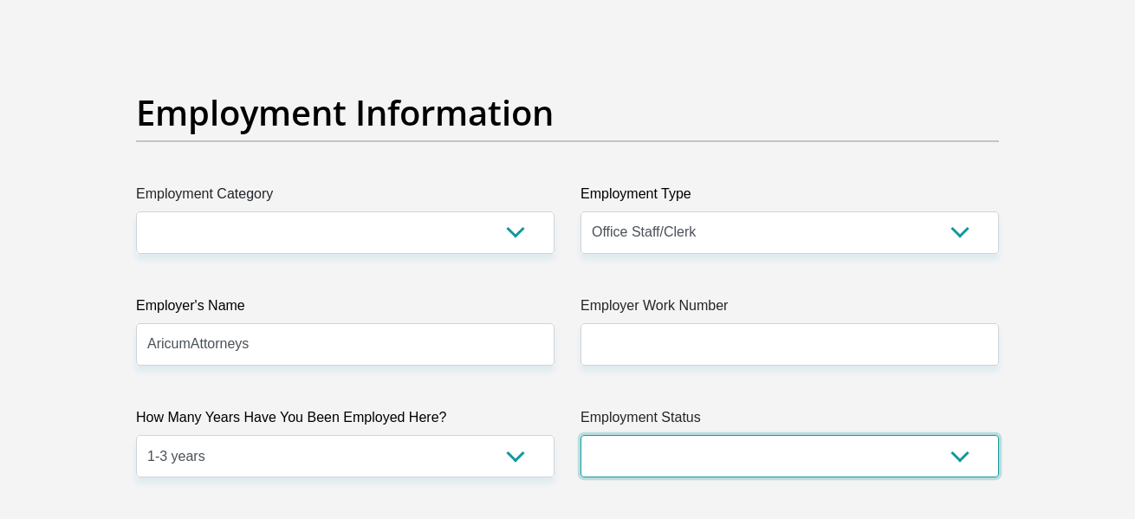
click at [677, 451] on select "Permanent/Full-time Part-time/Casual [DEMOGRAPHIC_DATA] Worker Self-Employed Ho…" at bounding box center [790, 456] width 418 height 42
select select "1"
click at [581, 435] on select "Permanent/Full-time Part-time/Casual [DEMOGRAPHIC_DATA] Worker Self-Employed Ho…" at bounding box center [790, 456] width 418 height 42
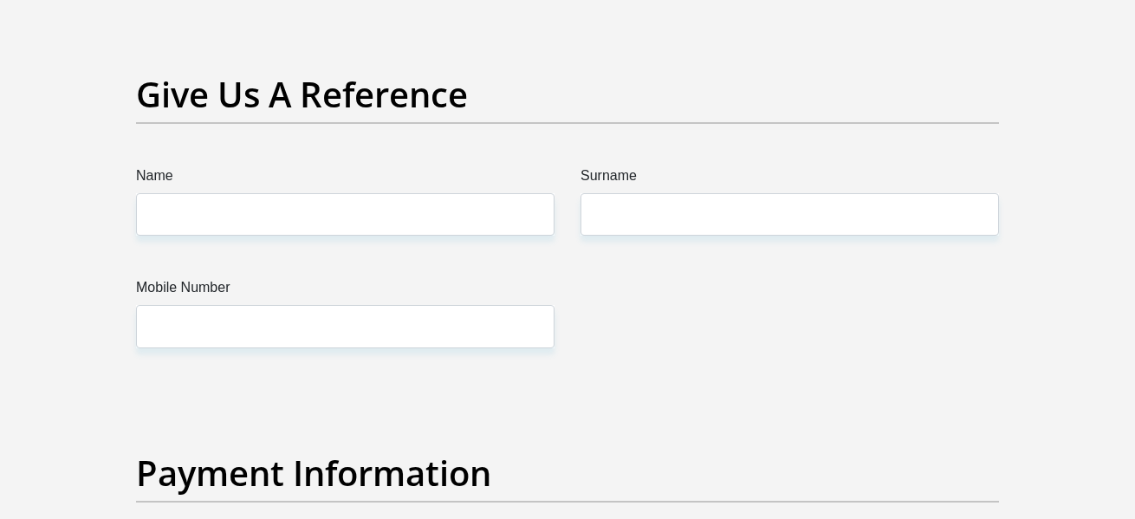
scroll to position [3589, 0]
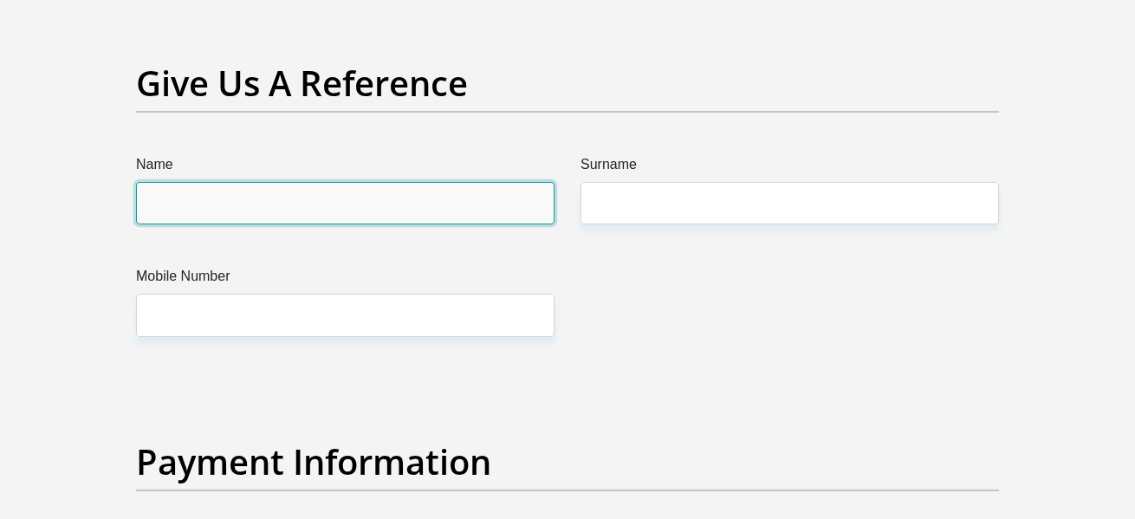
click at [287, 200] on input "Name" at bounding box center [345, 203] width 418 height 42
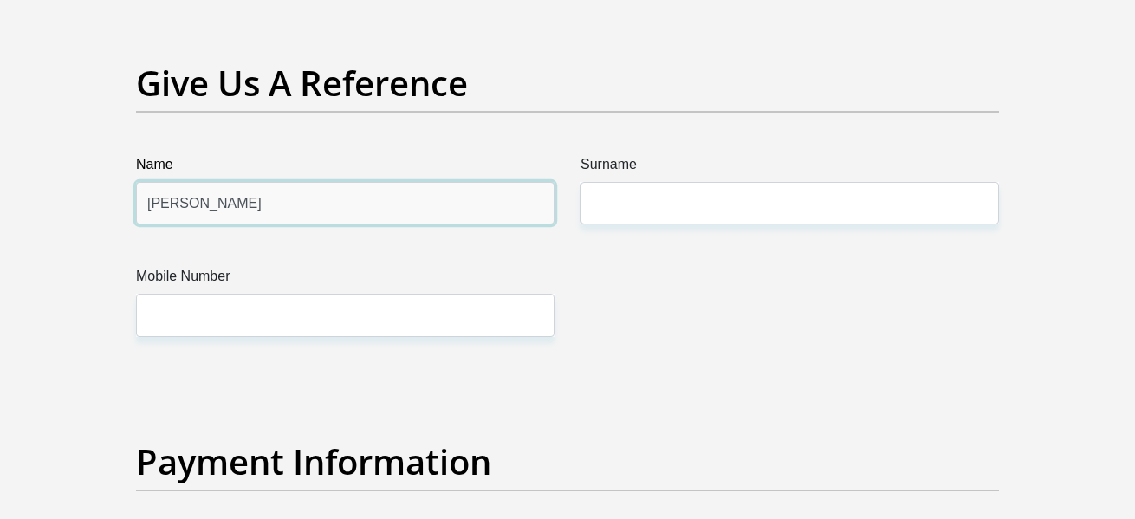
drag, startPoint x: 337, startPoint y: 187, endPoint x: 623, endPoint y: 203, distance: 286.4
type input "[PERSON_NAME]"
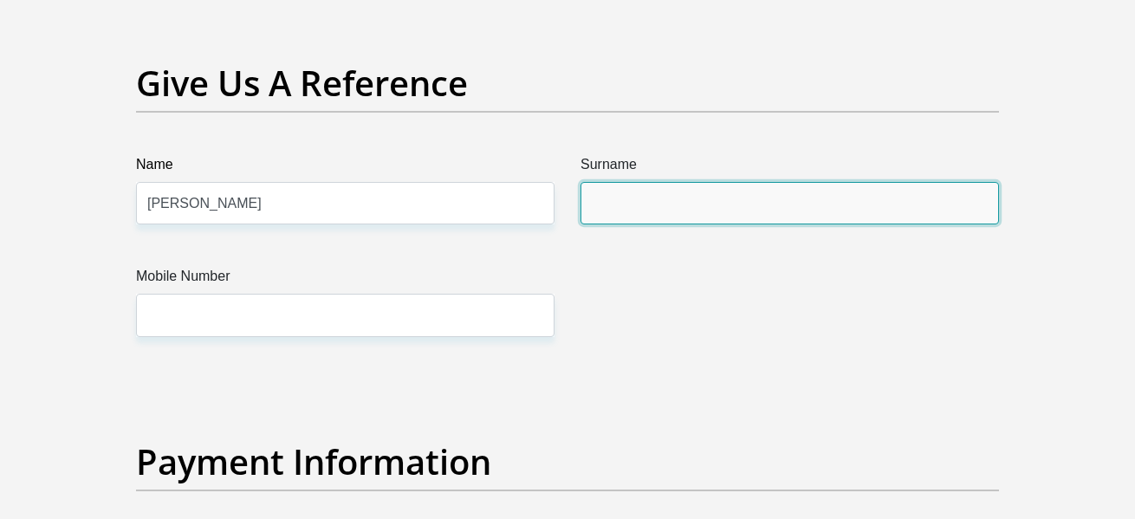
click at [658, 198] on input "Surname" at bounding box center [790, 203] width 418 height 42
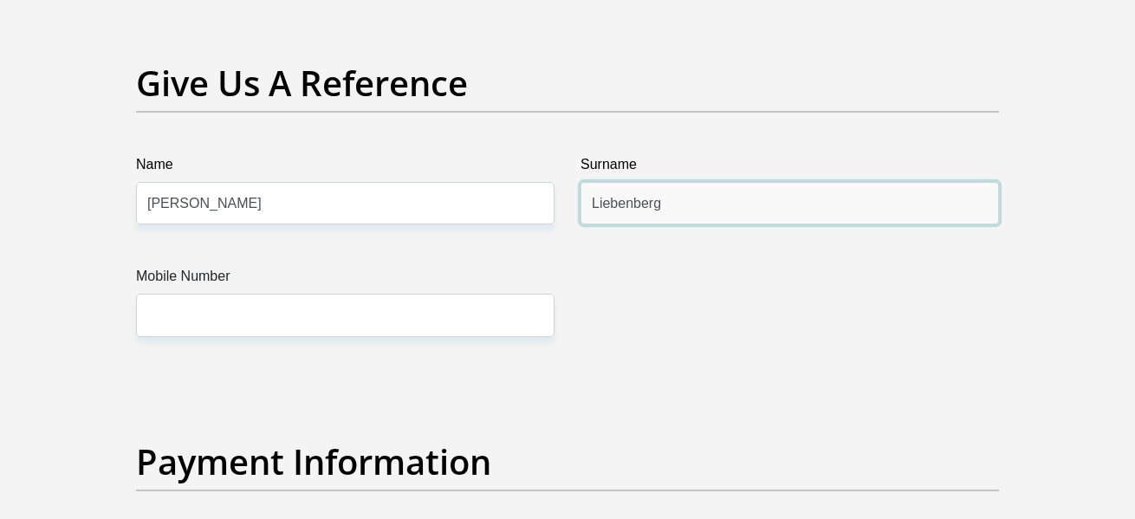
type input "Liebenberg"
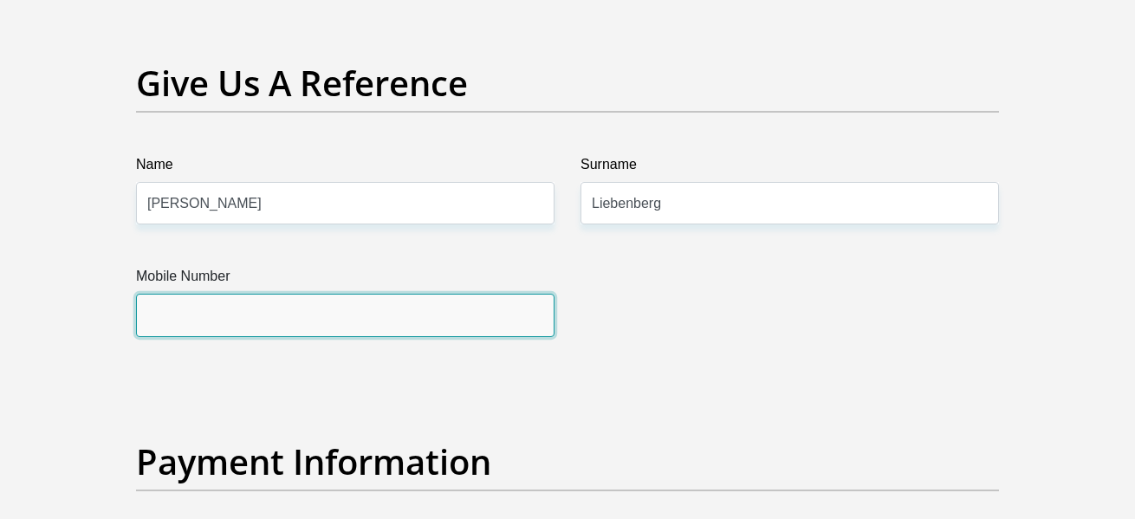
click at [246, 322] on input "Mobile Number" at bounding box center [345, 315] width 418 height 42
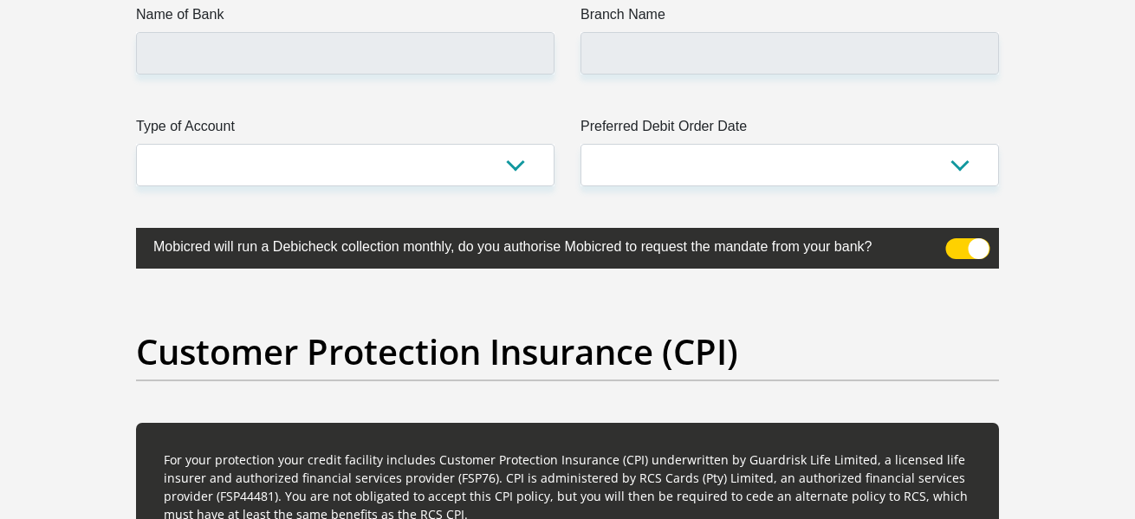
scroll to position [4019, 0]
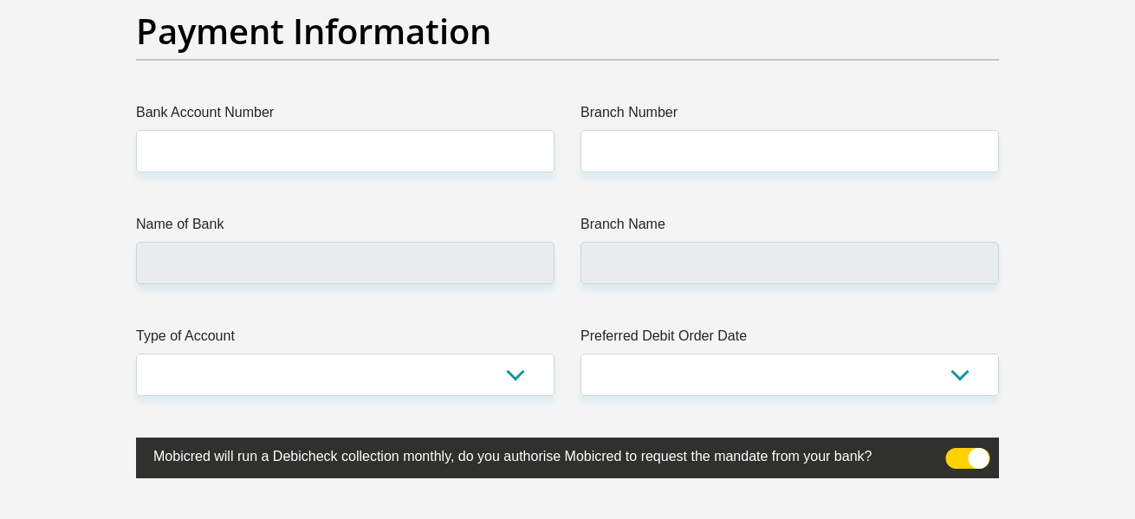
type input "0749068139"
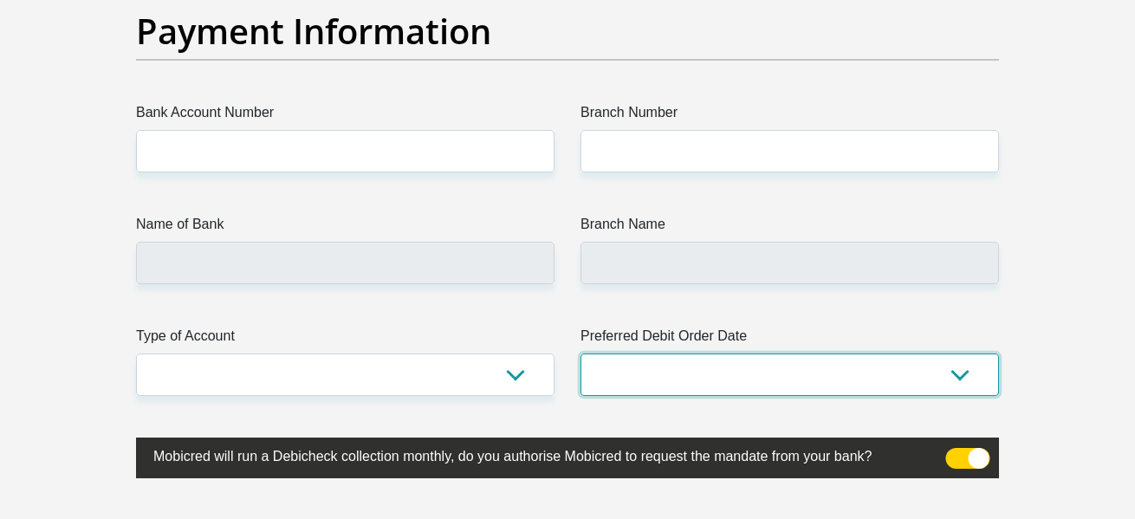
click at [763, 376] on select "1st 2nd 3rd 4th 5th 7th 18th 19th 20th 21st 22nd 23rd 24th 25th 26th 27th 28th …" at bounding box center [790, 375] width 418 height 42
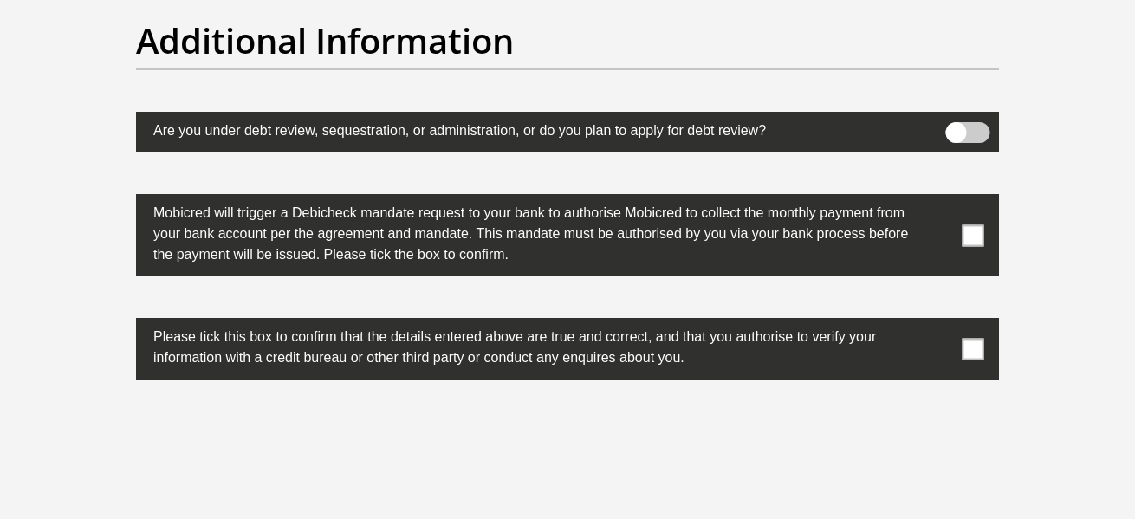
scroll to position [5433, 0]
